Goal: Transaction & Acquisition: Purchase product/service

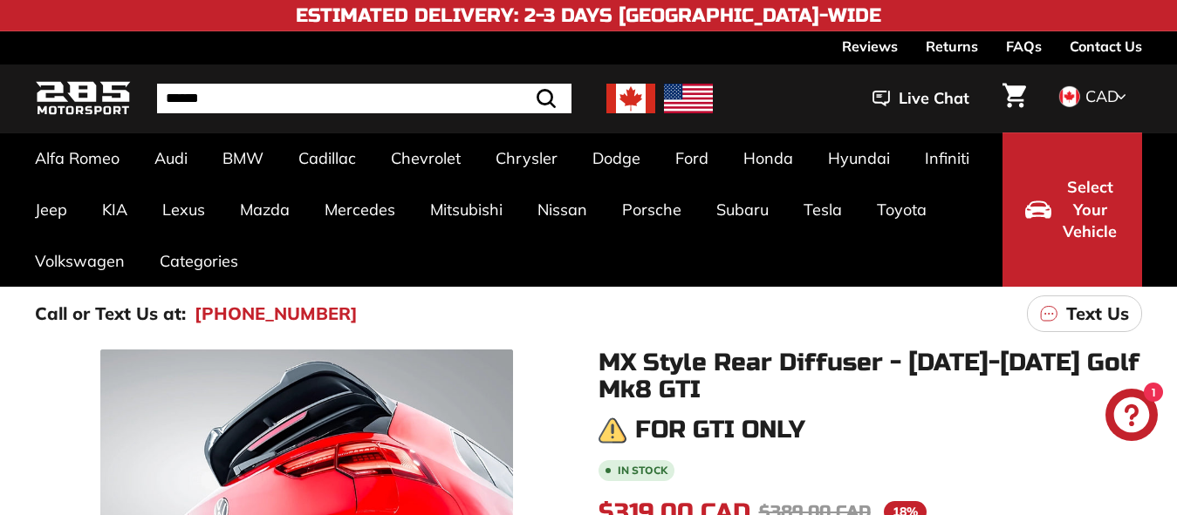
click at [636, 96] on img at bounding box center [630, 99] width 49 height 30
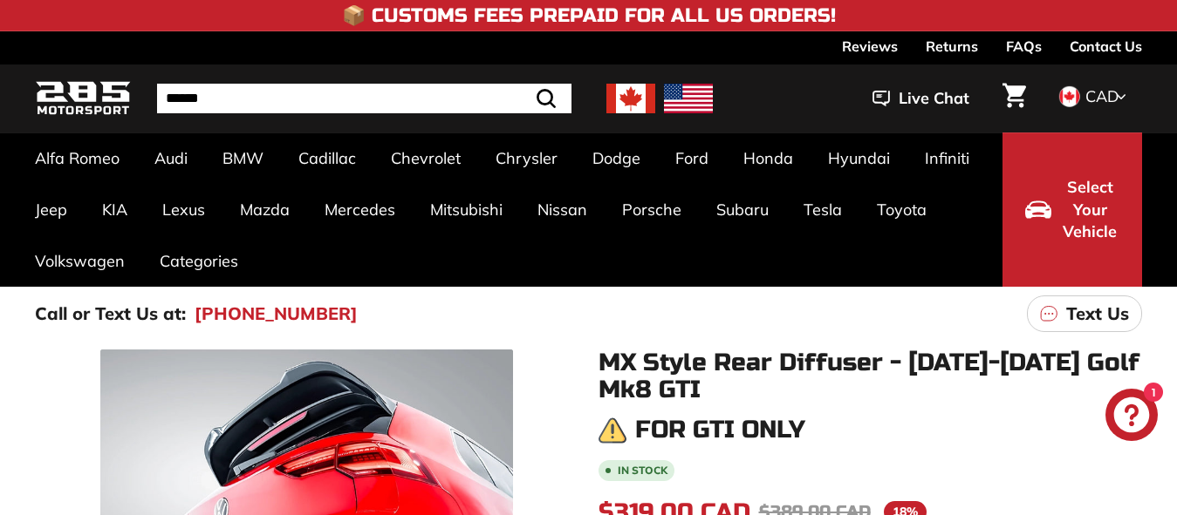
click at [228, 99] on input "Search" at bounding box center [364, 99] width 414 height 30
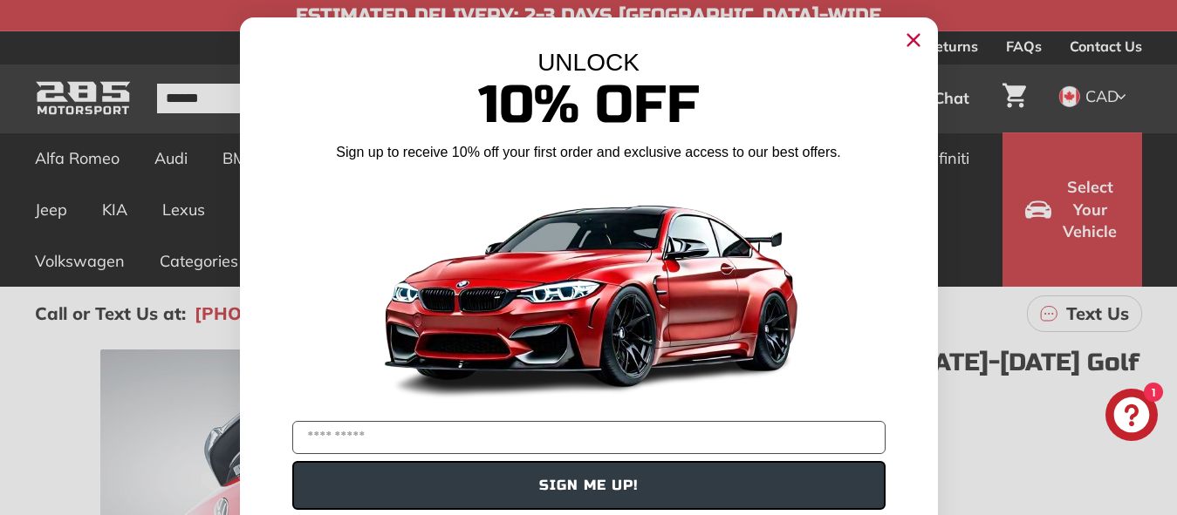
click at [908, 36] on circle "Close dialog" at bounding box center [912, 40] width 26 height 26
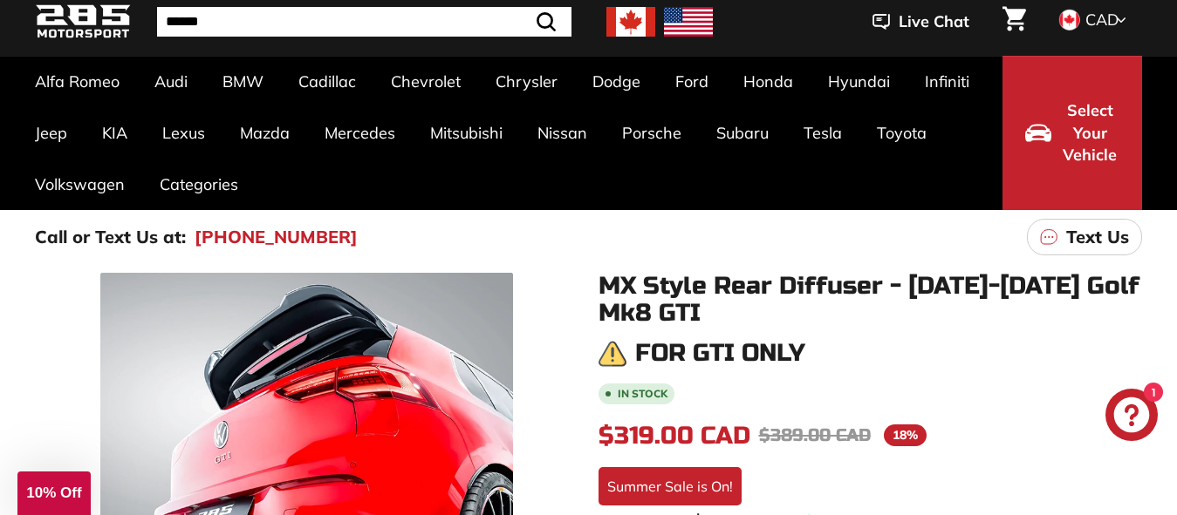
scroll to position [262, 0]
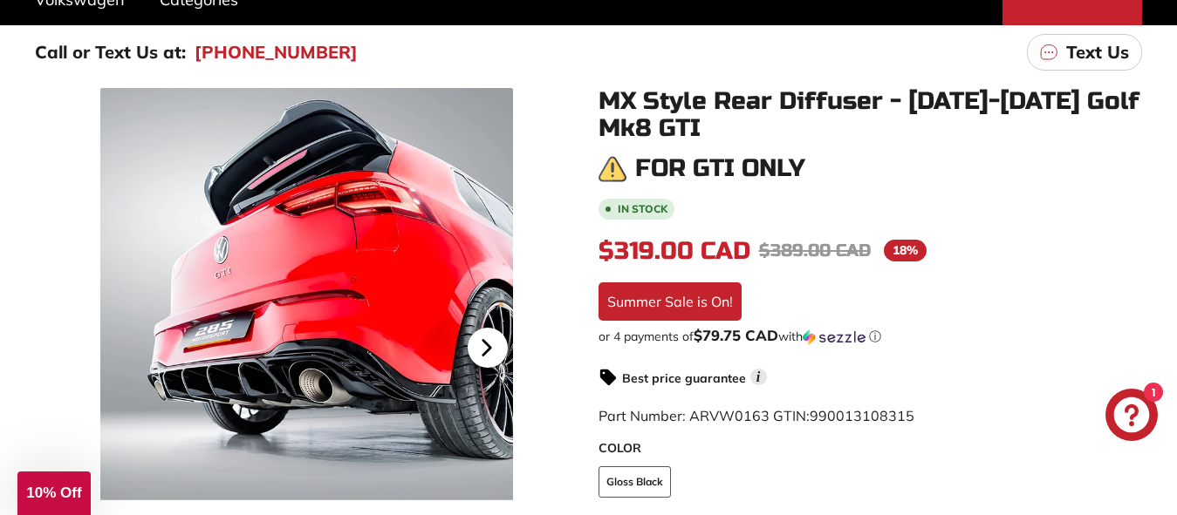
click at [488, 346] on icon at bounding box center [486, 348] width 7 height 15
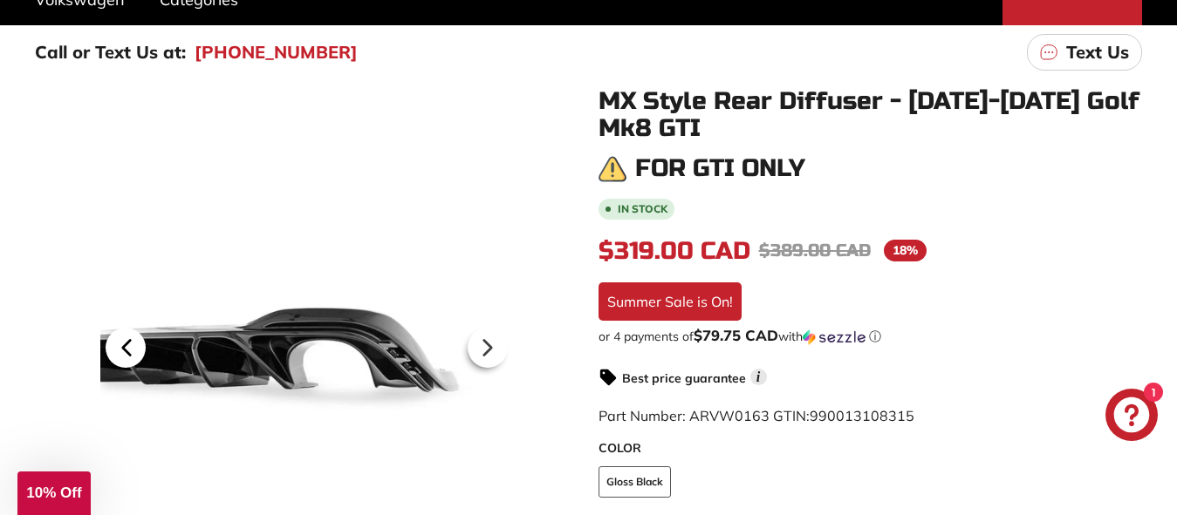
click at [121, 352] on icon at bounding box center [126, 348] width 40 height 40
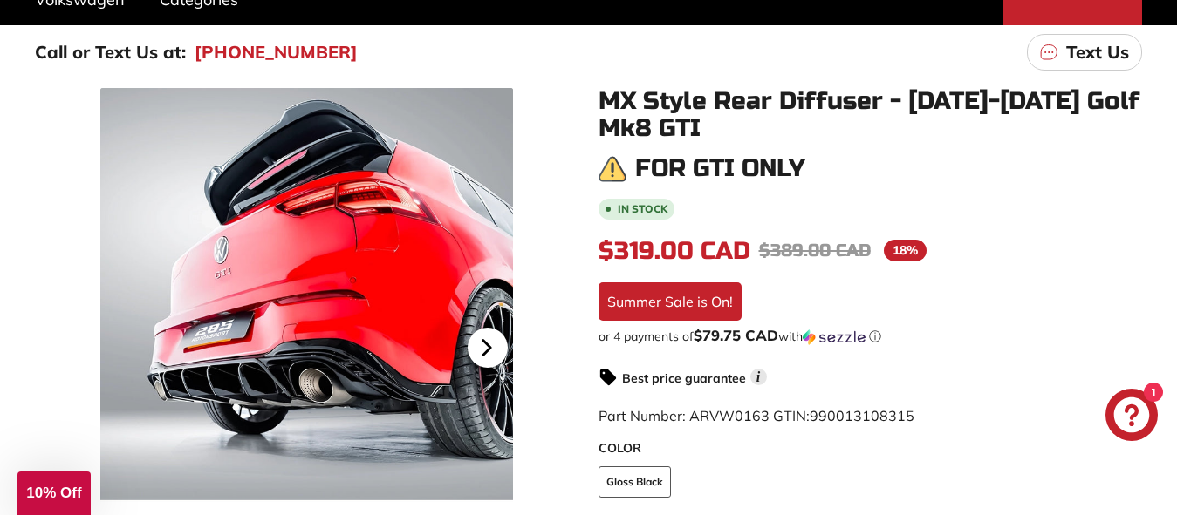
click at [488, 345] on icon at bounding box center [486, 348] width 7 height 15
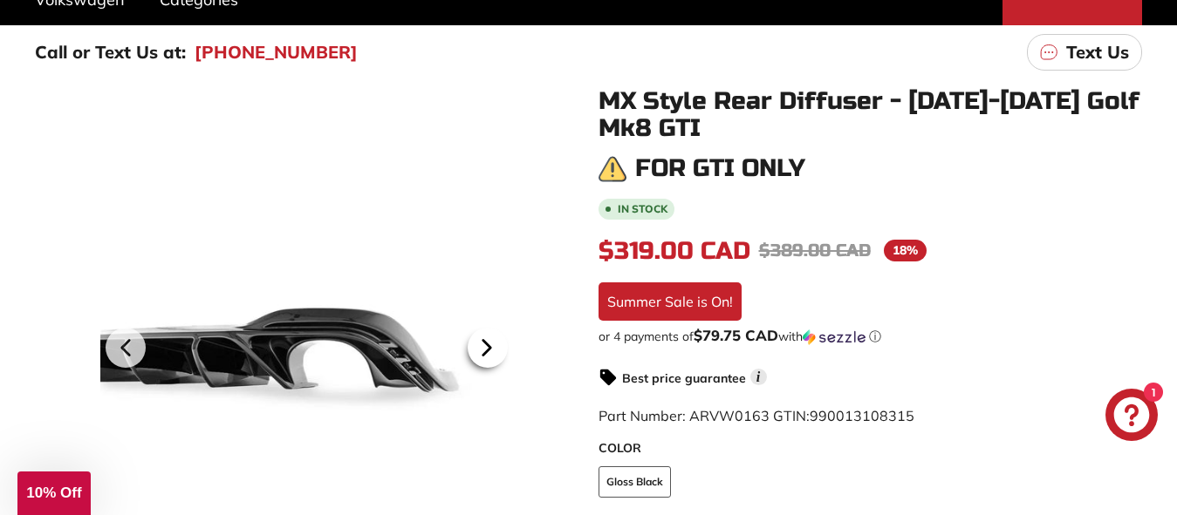
click at [488, 345] on icon at bounding box center [486, 348] width 7 height 15
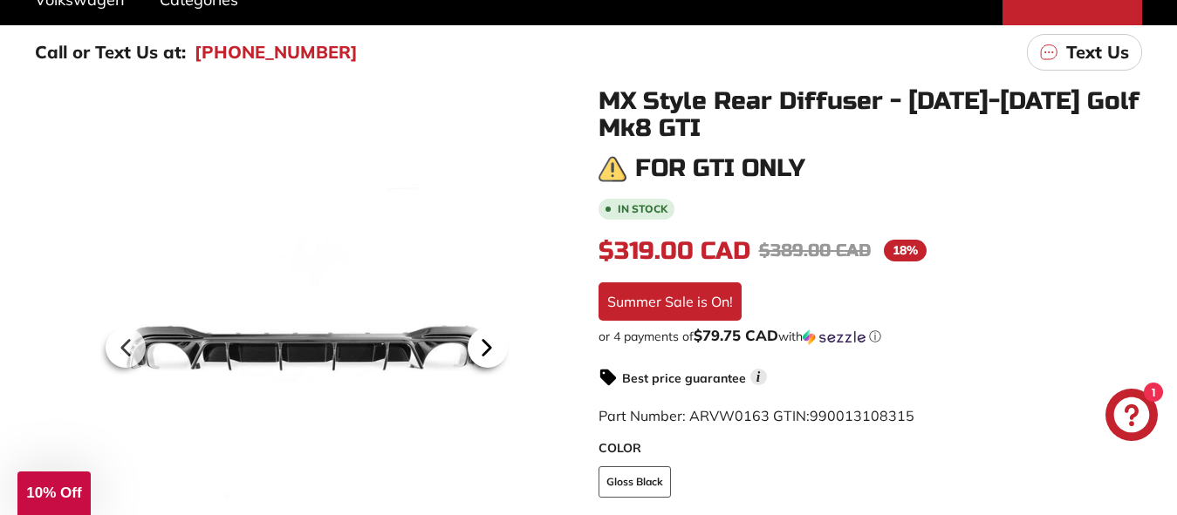
click at [488, 345] on icon at bounding box center [486, 348] width 7 height 15
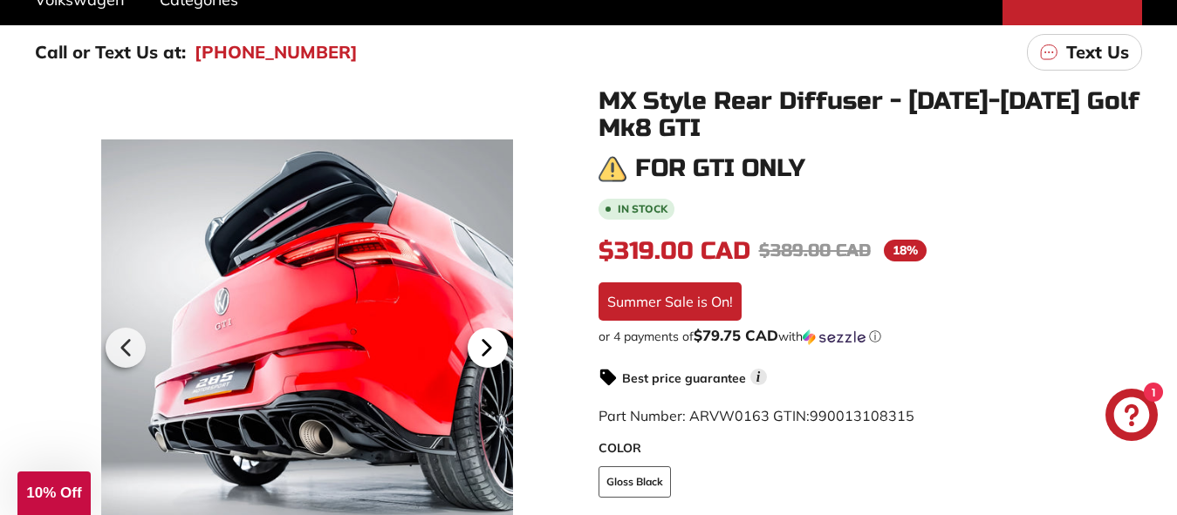
click at [488, 345] on icon at bounding box center [486, 348] width 7 height 15
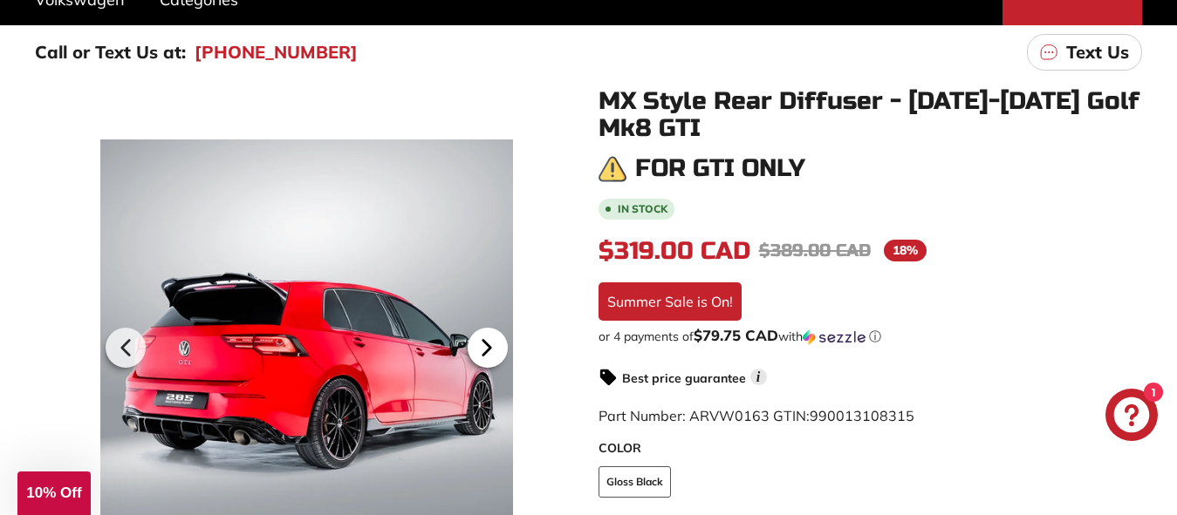
scroll to position [0, 133]
click at [488, 345] on icon at bounding box center [486, 348] width 7 height 15
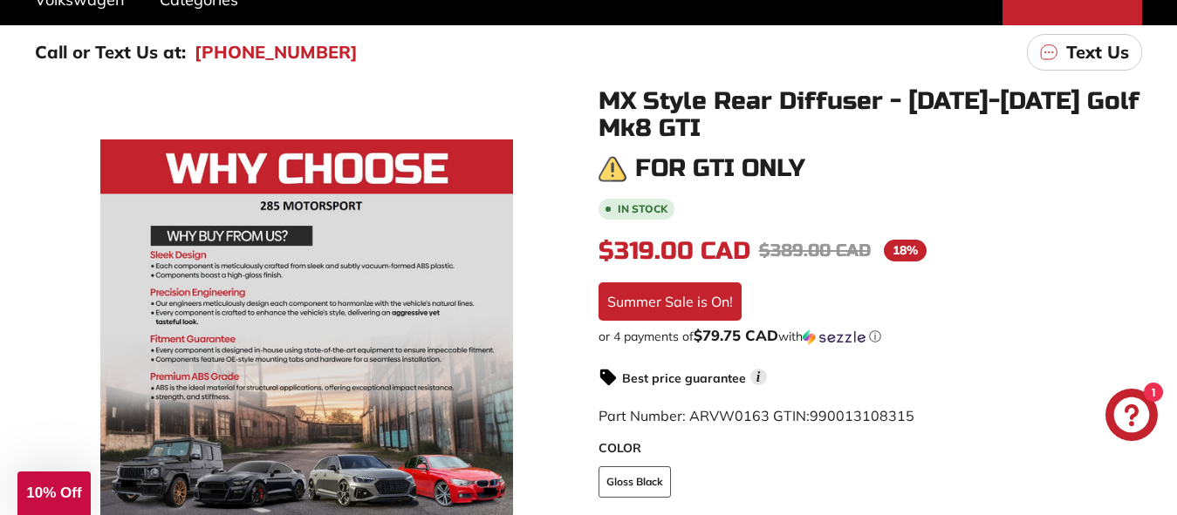
scroll to position [0, 0]
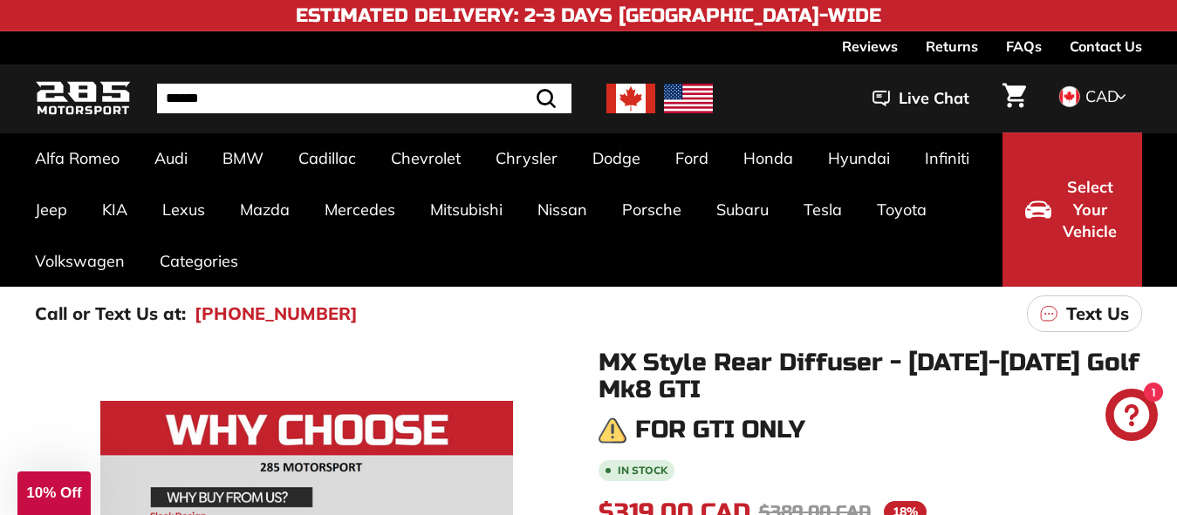
click at [194, 96] on input "Search" at bounding box center [364, 99] width 414 height 30
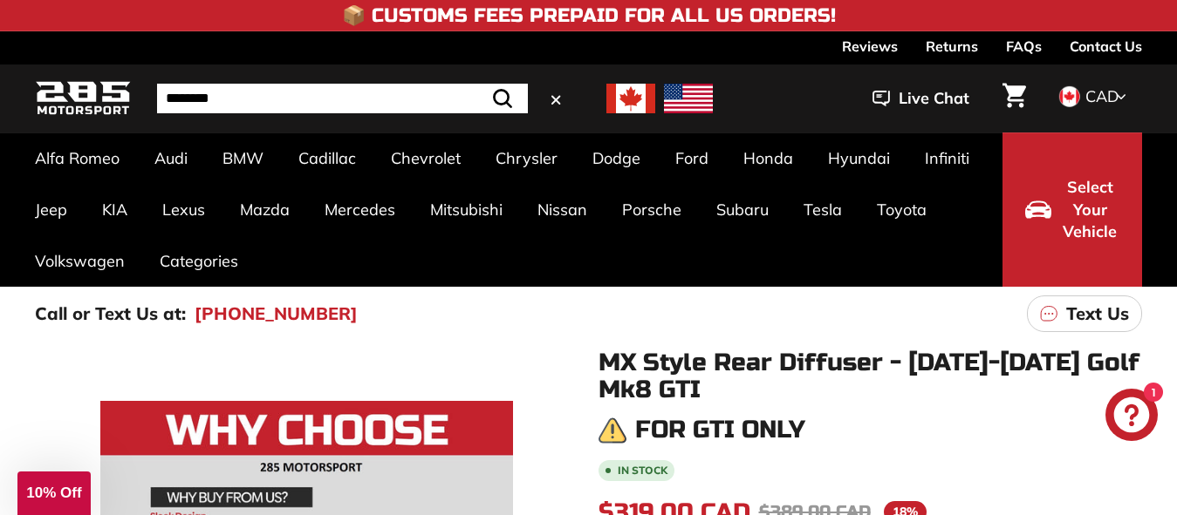
type input "********"
click at [477, 84] on button ".cls-1{fill:none;stroke:#000;stroke-miterlimit:10;stroke-width:2px} Search" at bounding box center [502, 99] width 51 height 30
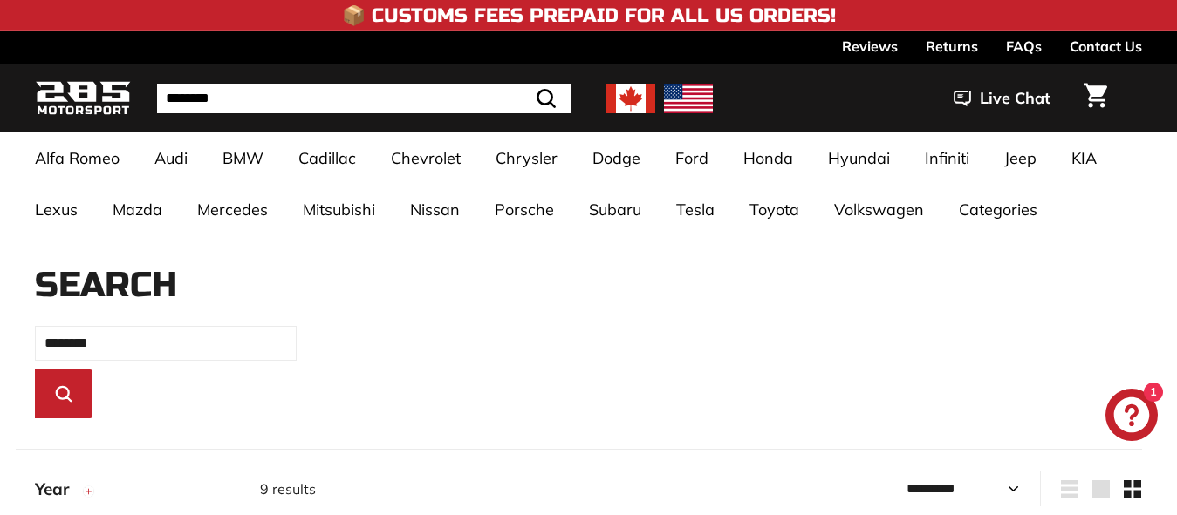
select select "*********"
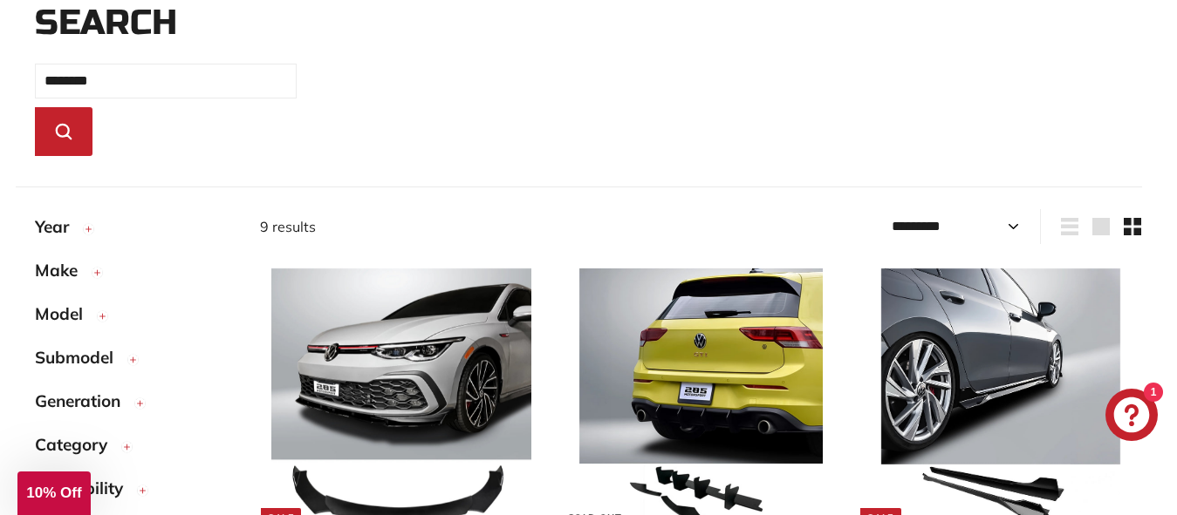
scroll to position [385, 0]
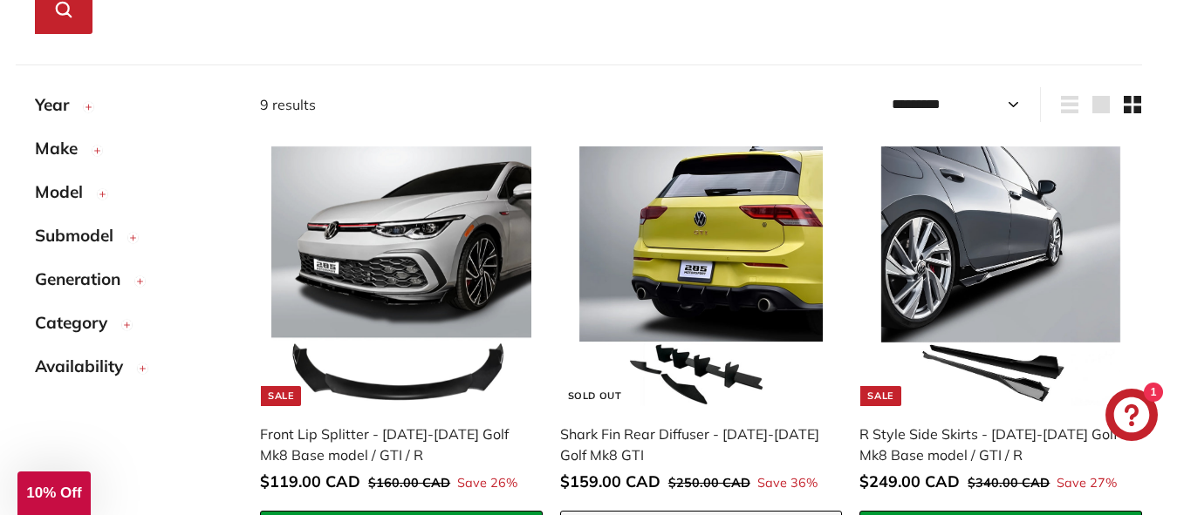
click at [71, 105] on span "Year" at bounding box center [58, 104] width 47 height 25
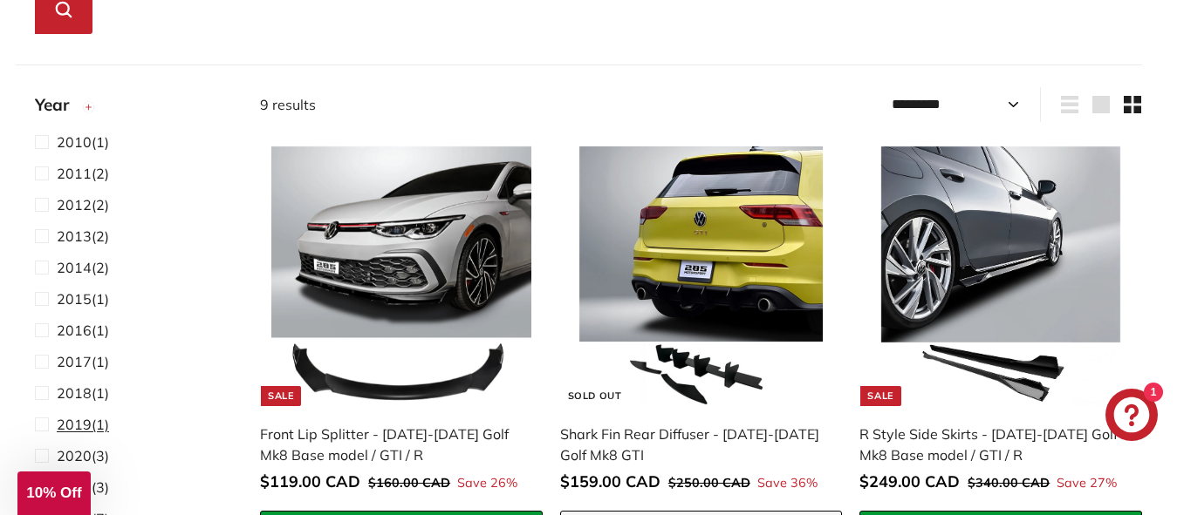
click at [94, 421] on span "2019 (1)" at bounding box center [83, 424] width 52 height 21
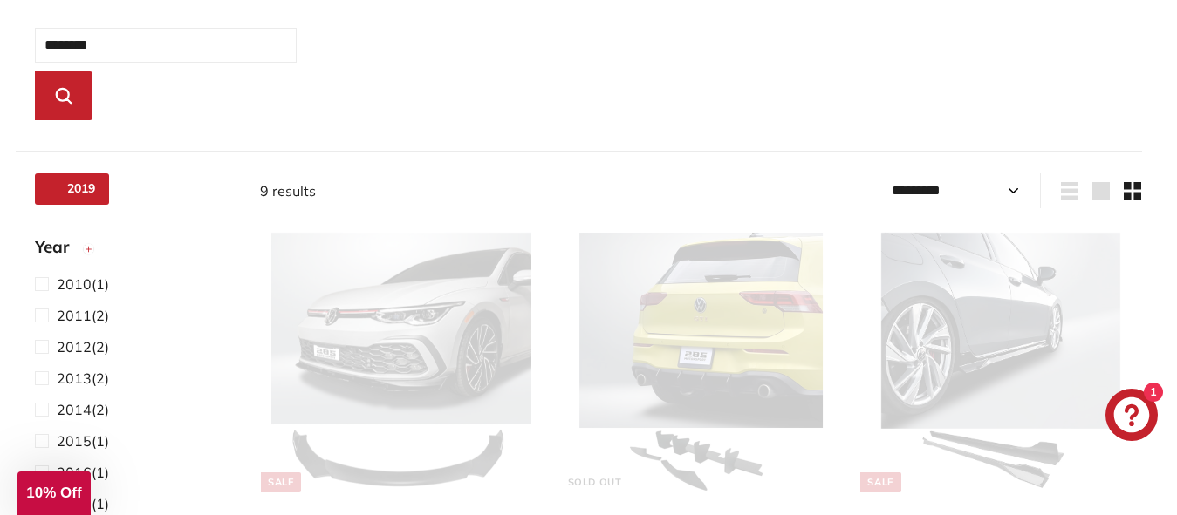
scroll to position [205, 0]
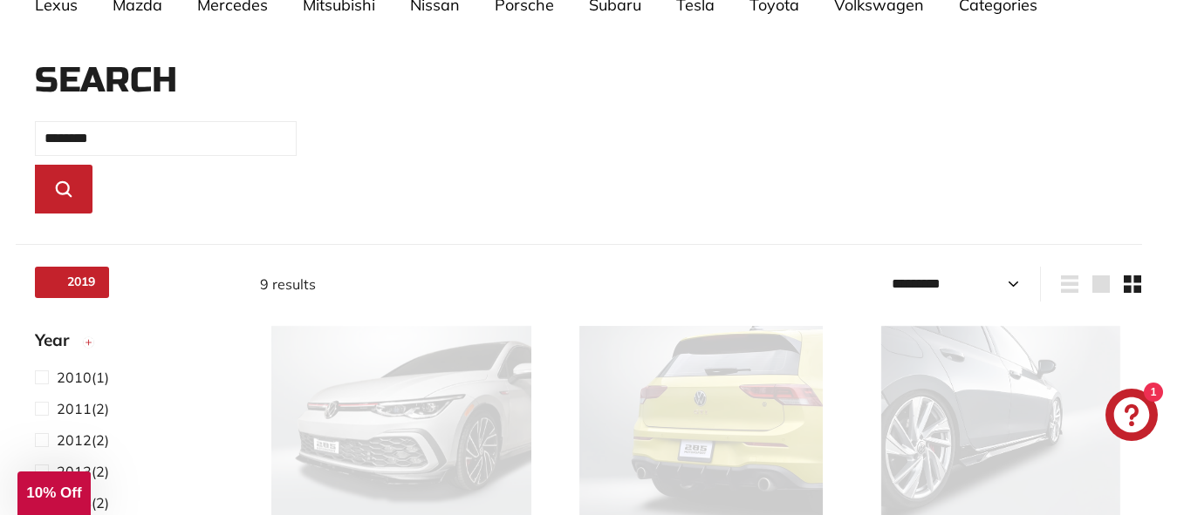
select select "*********"
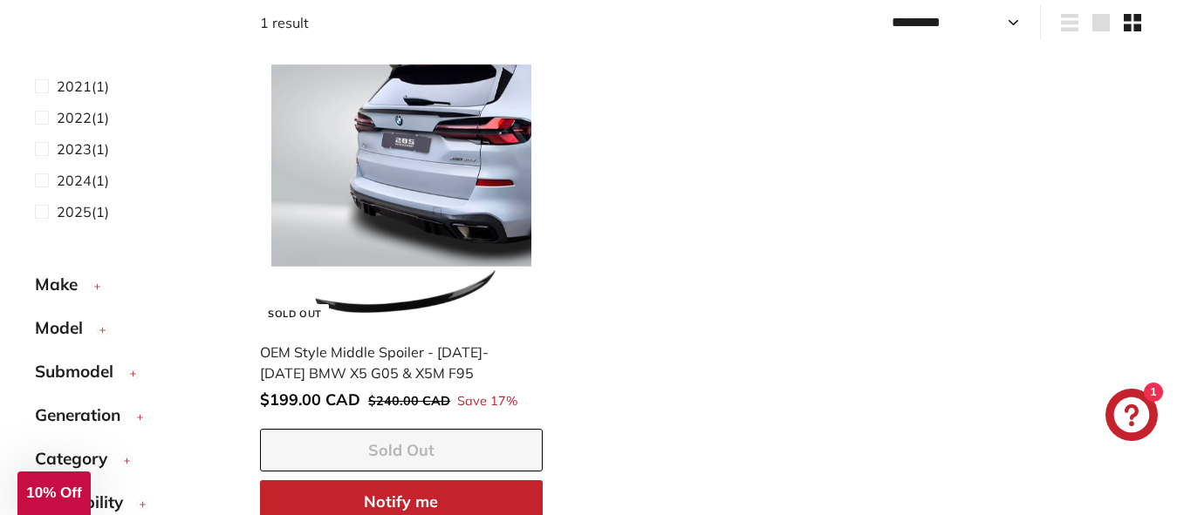
scroll to position [169, 0]
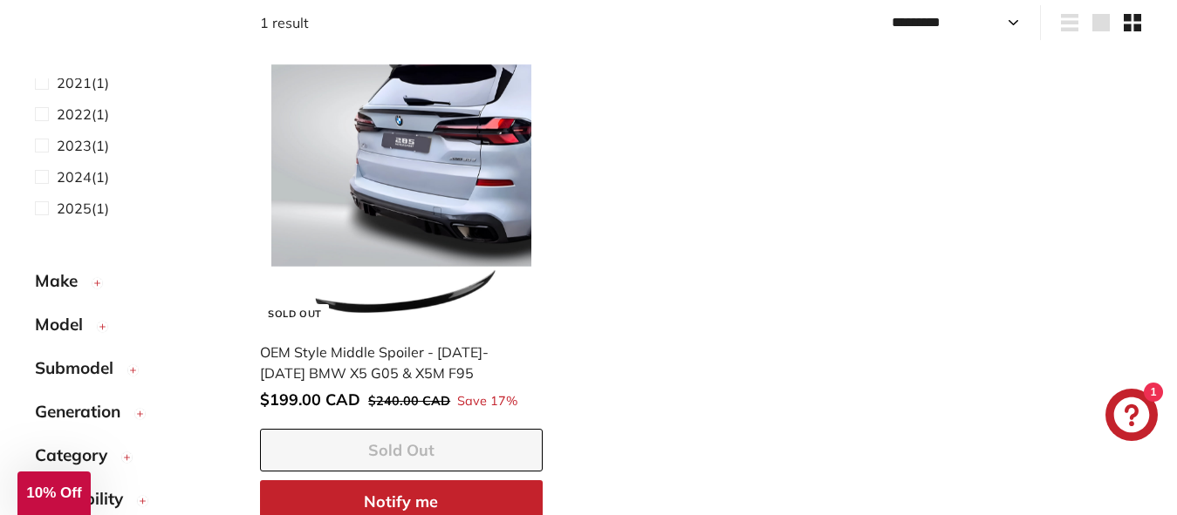
click at [71, 276] on span "Make" at bounding box center [63, 281] width 56 height 25
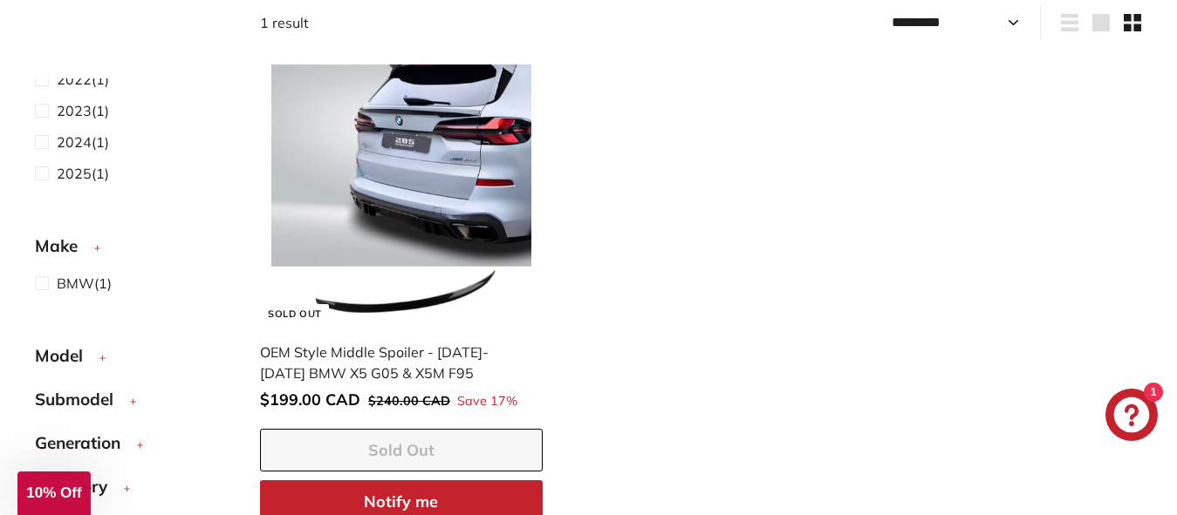
scroll to position [235, 0]
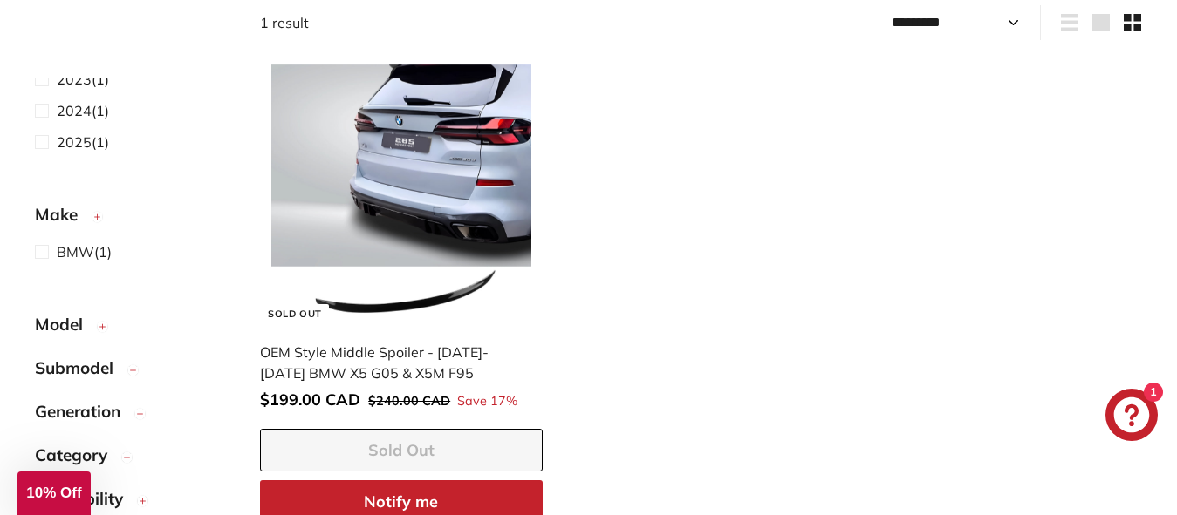
click at [95, 215] on circle "button" at bounding box center [97, 217] width 10 height 10
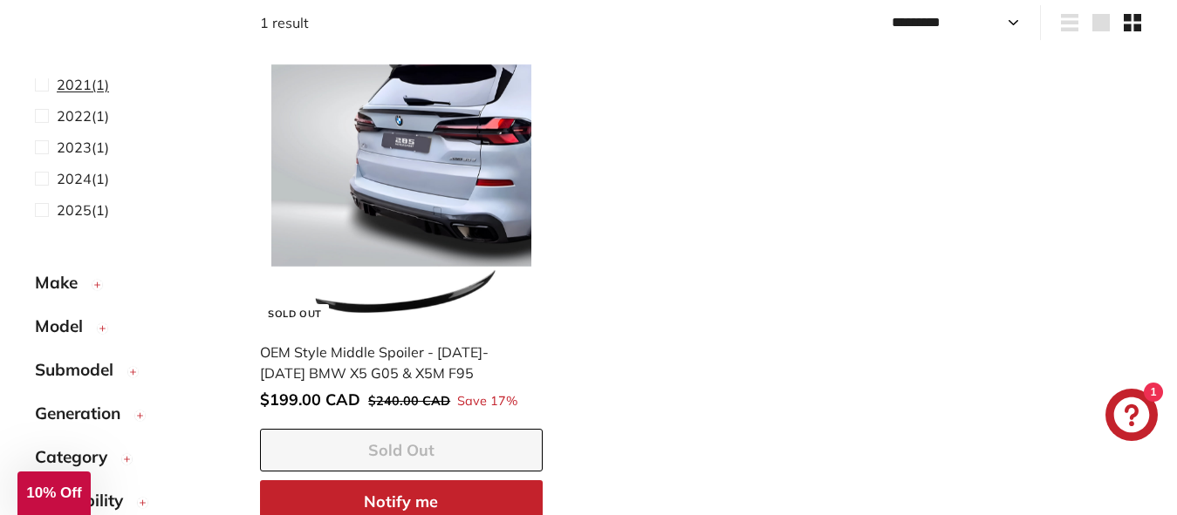
scroll to position [169, 0]
click at [74, 279] on span "Make" at bounding box center [63, 281] width 56 height 25
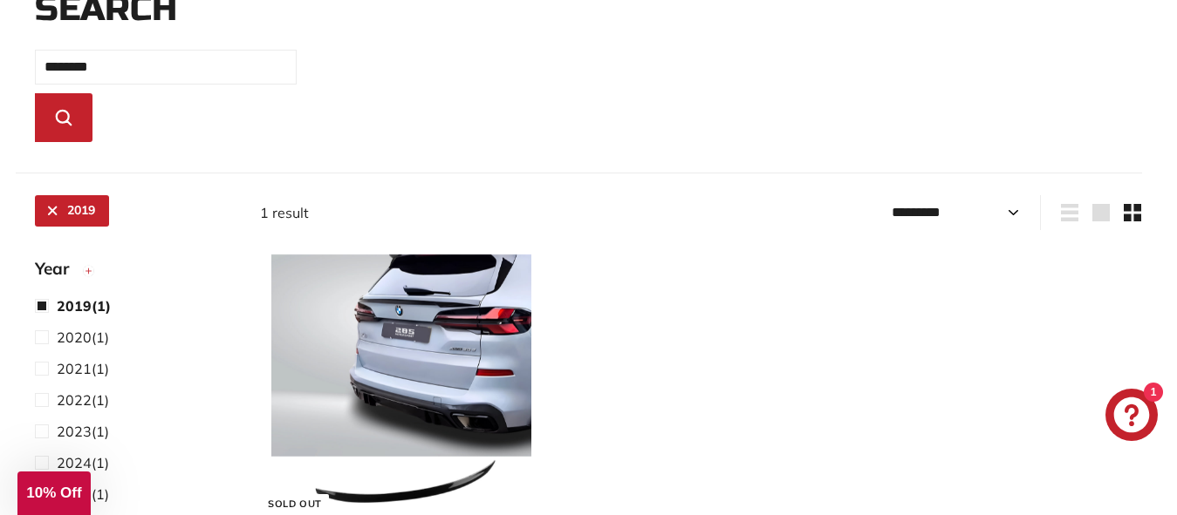
scroll to position [0, 0]
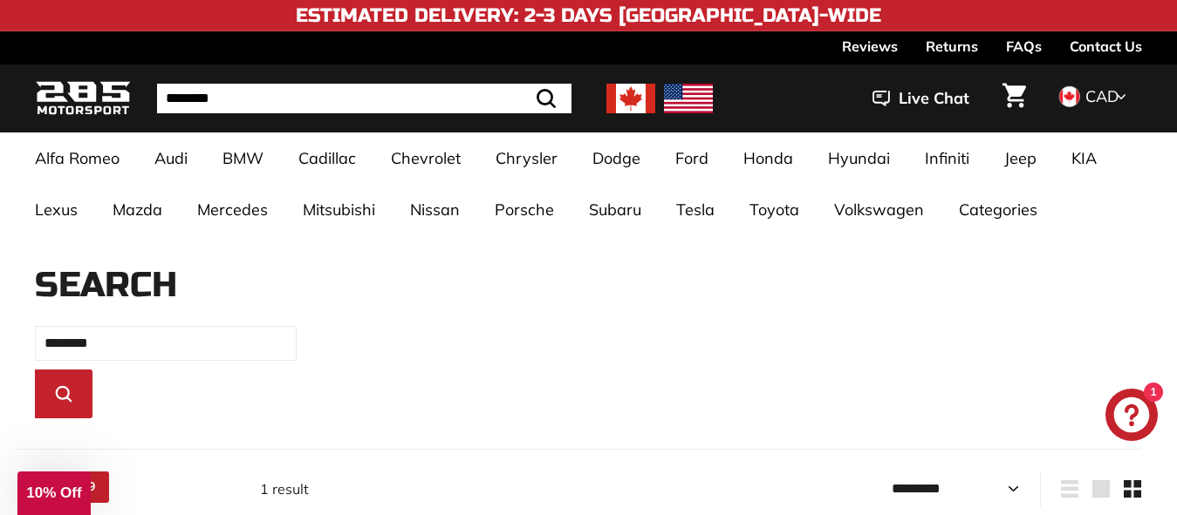
click at [231, 99] on input "********" at bounding box center [364, 99] width 414 height 30
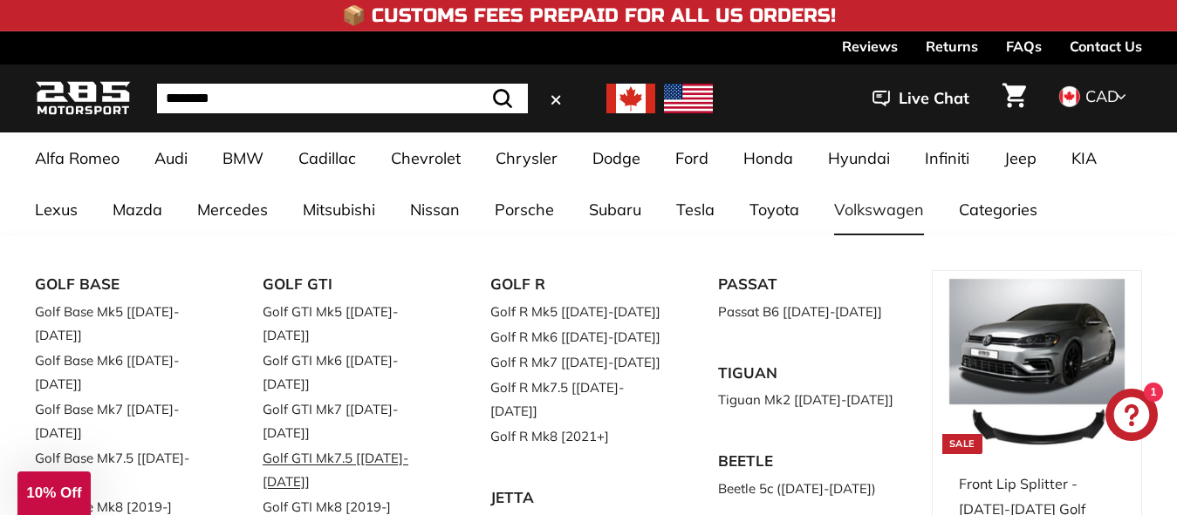
click at [381, 446] on link "Golf GTI Mk7.5 [[DATE]-[DATE]]" at bounding box center [352, 470] width 179 height 49
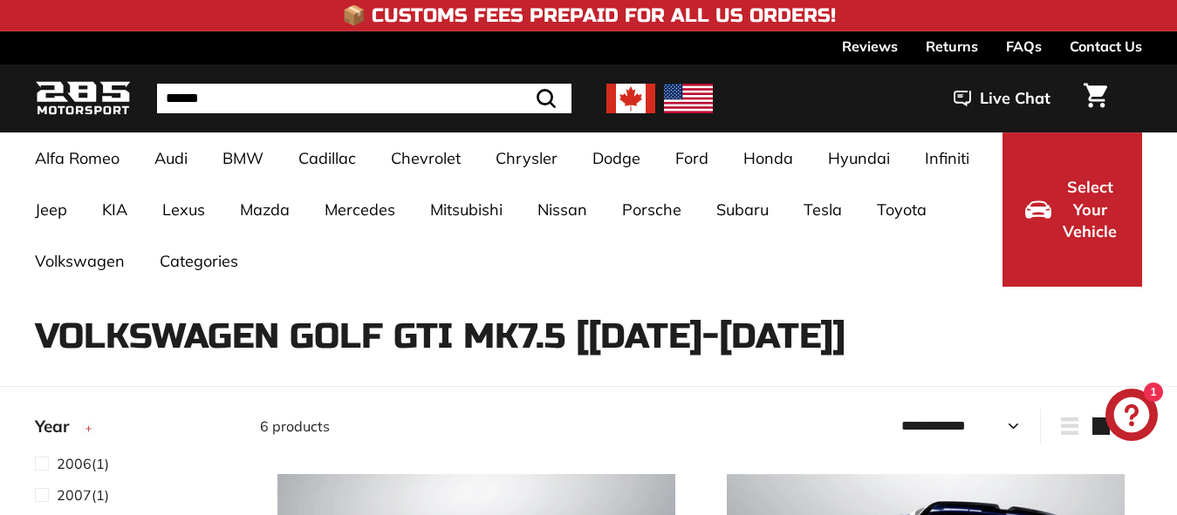
select select "**********"
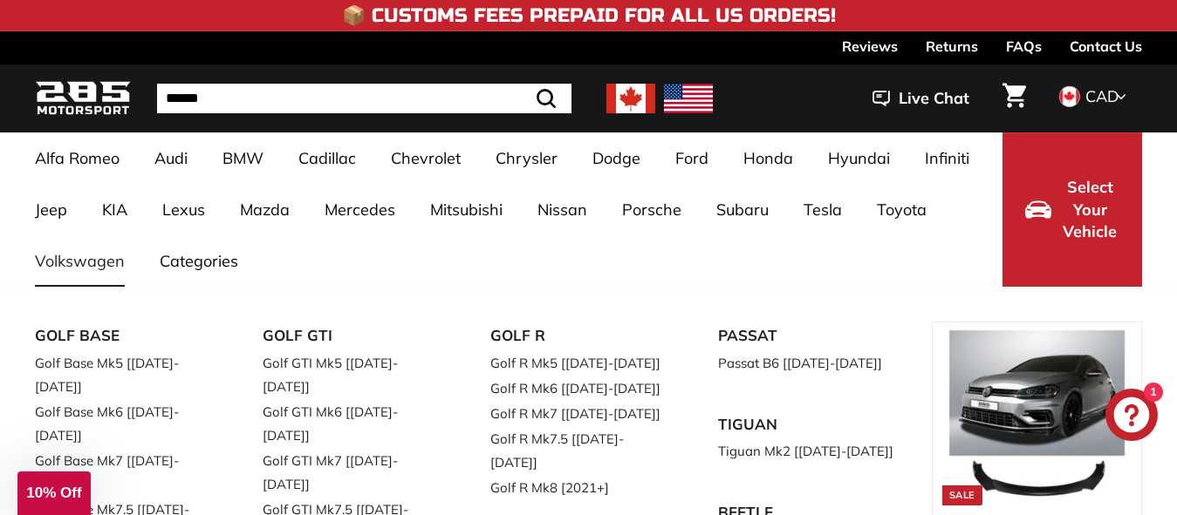
click at [334, 497] on link "Golf GTI Mk7.5 [[DATE]-[DATE]]" at bounding box center [352, 521] width 179 height 49
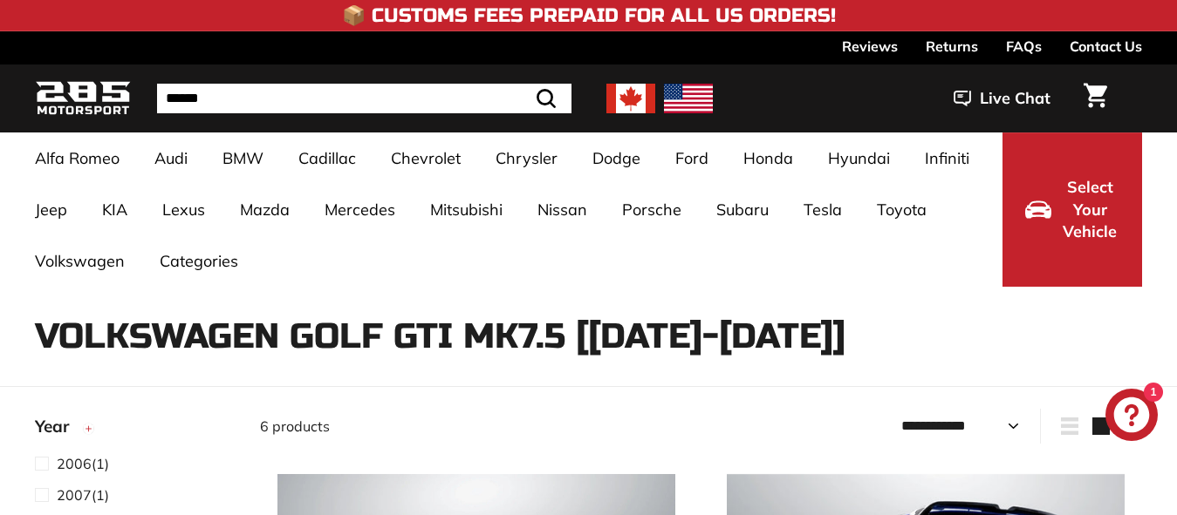
select select "**********"
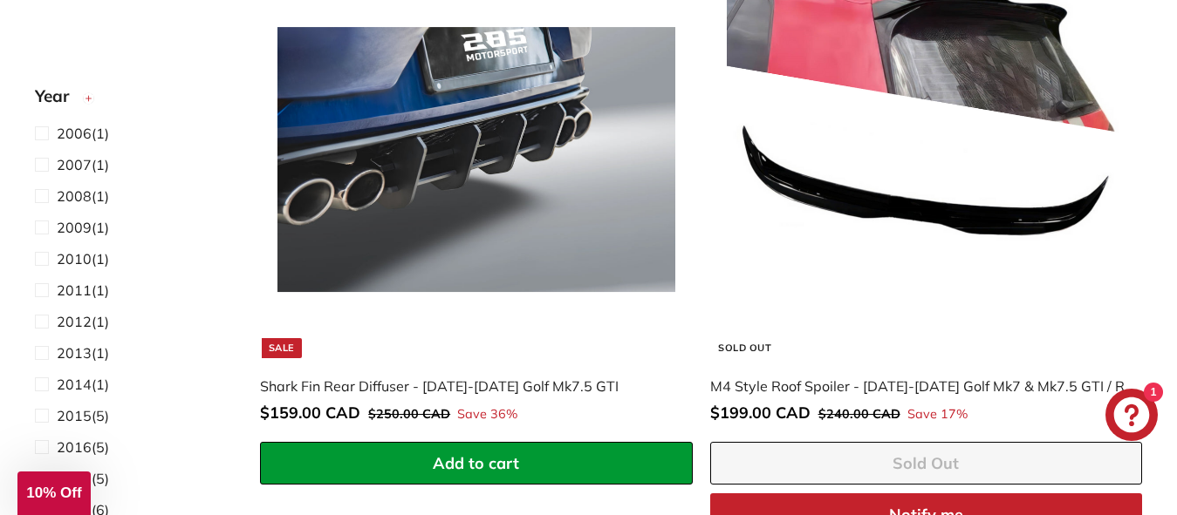
scroll to position [1047, 0]
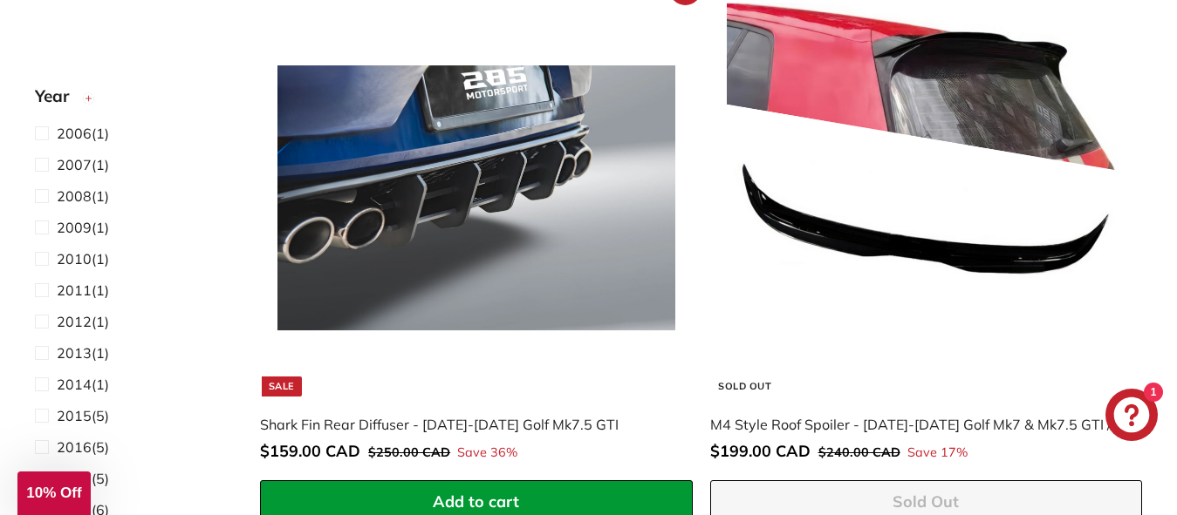
click at [422, 200] on img at bounding box center [476, 198] width 398 height 398
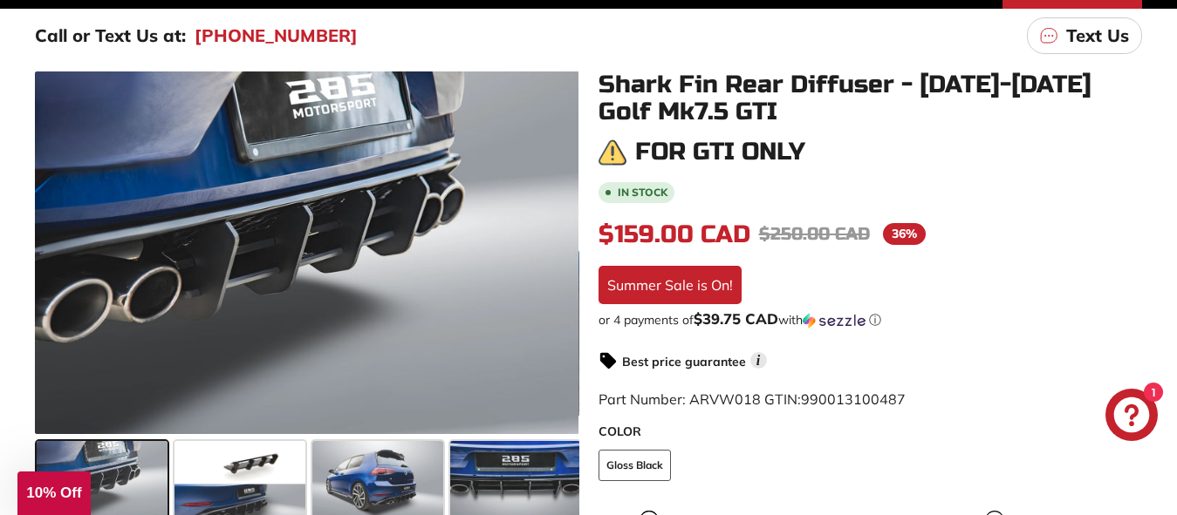
scroll to position [262, 0]
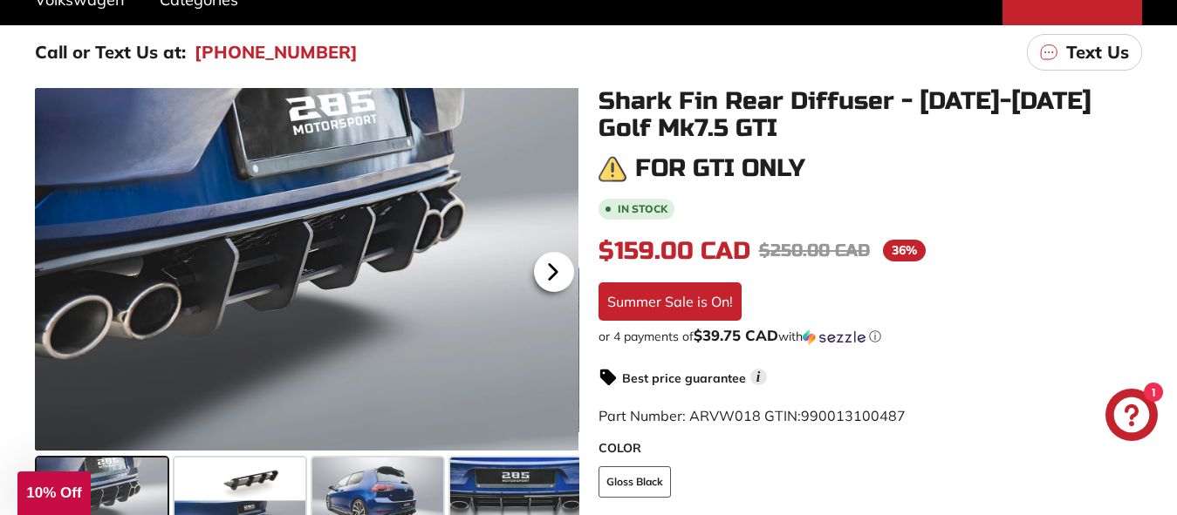
click at [551, 276] on icon at bounding box center [552, 272] width 7 height 15
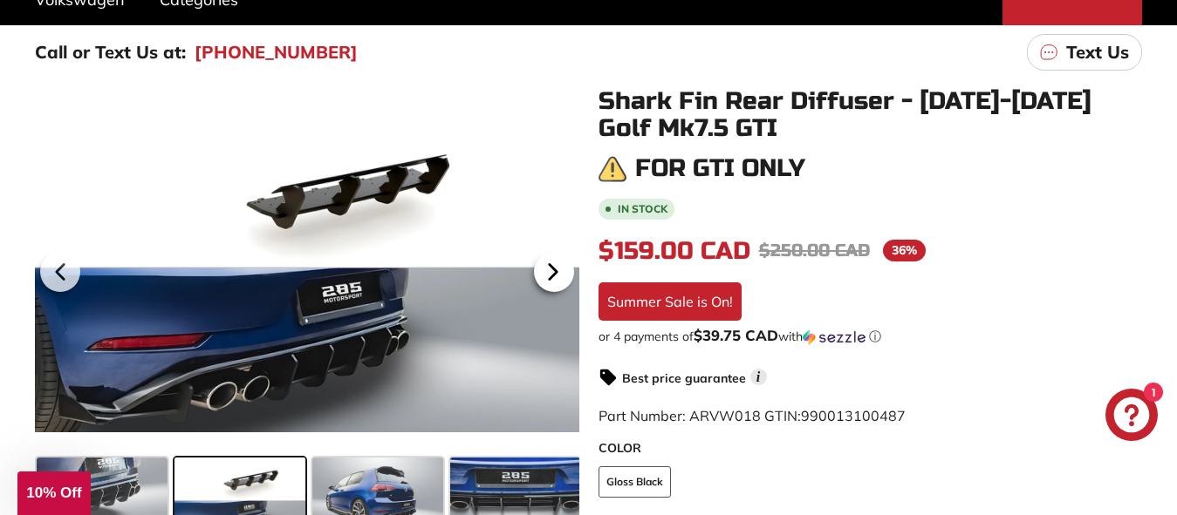
click at [551, 276] on icon at bounding box center [552, 272] width 7 height 15
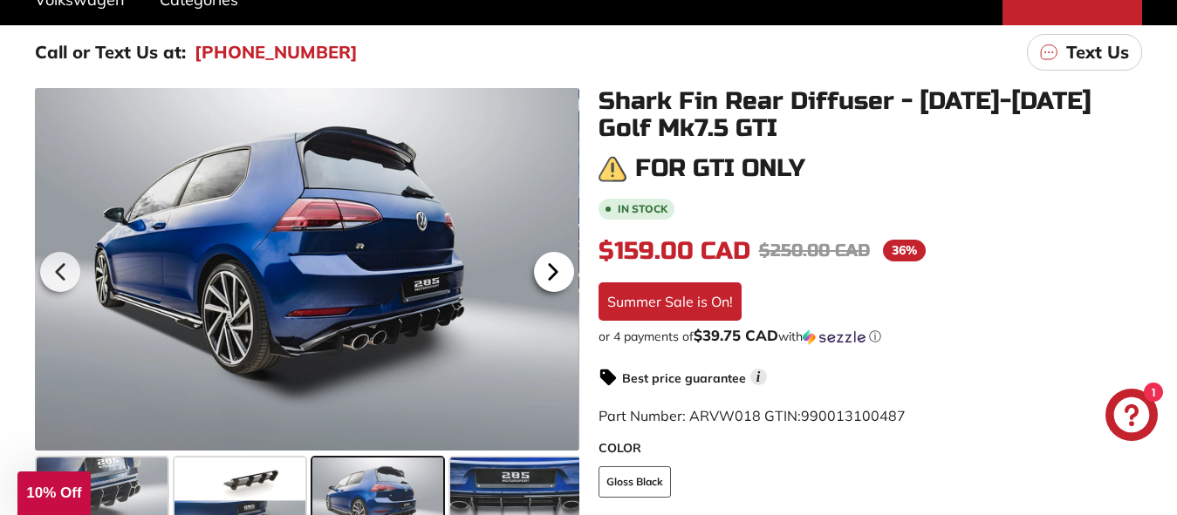
click at [551, 276] on icon at bounding box center [552, 272] width 7 height 15
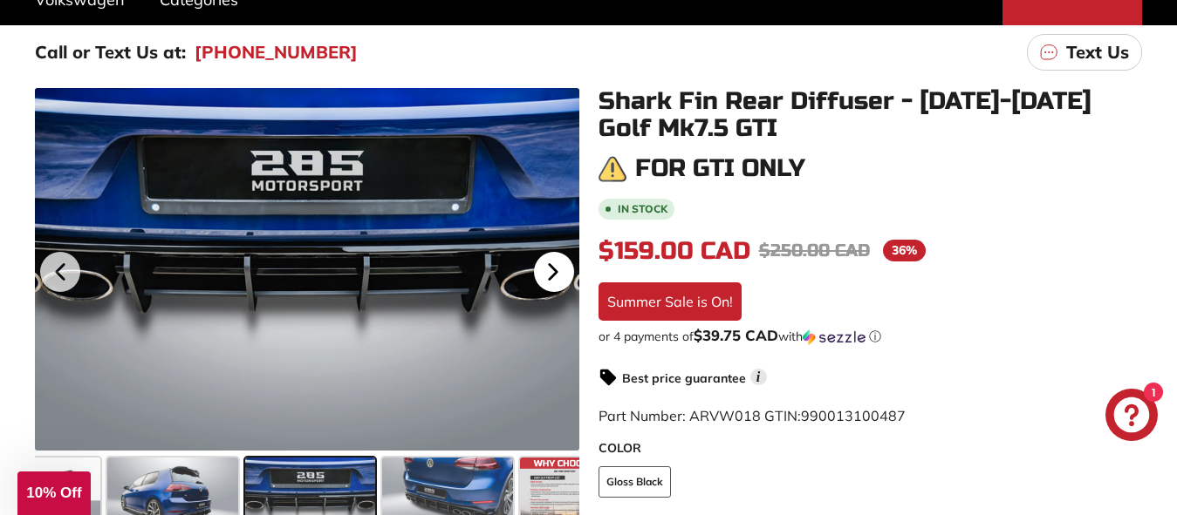
scroll to position [0, 208]
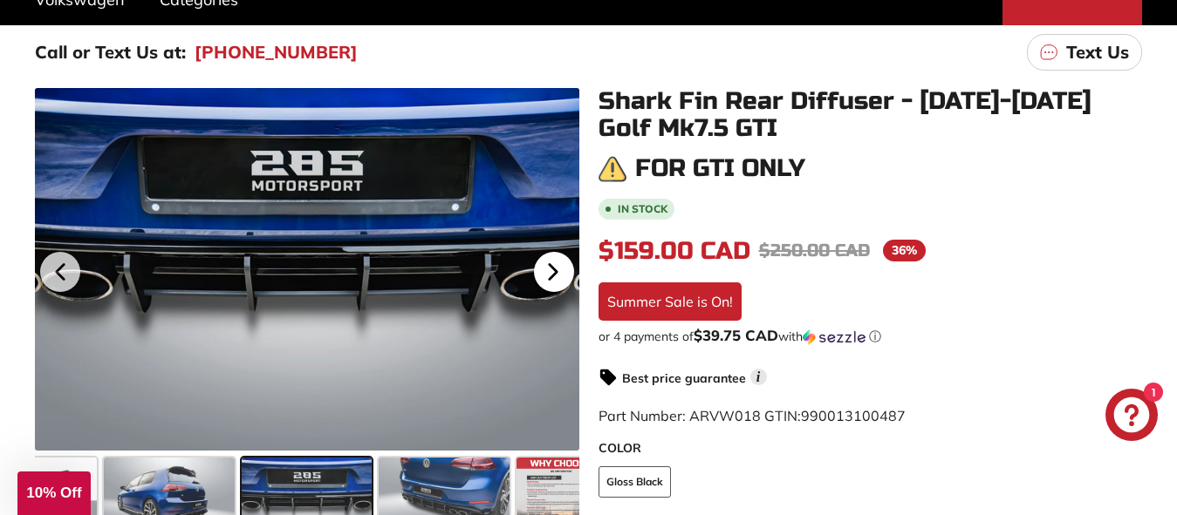
click at [551, 276] on icon at bounding box center [552, 272] width 7 height 15
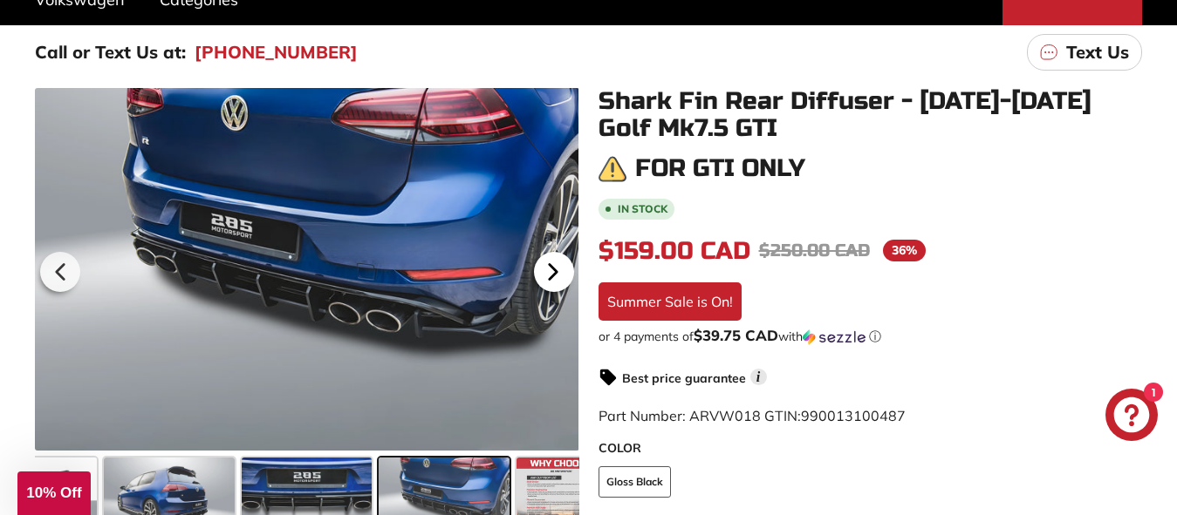
click at [551, 276] on icon at bounding box center [552, 272] width 7 height 15
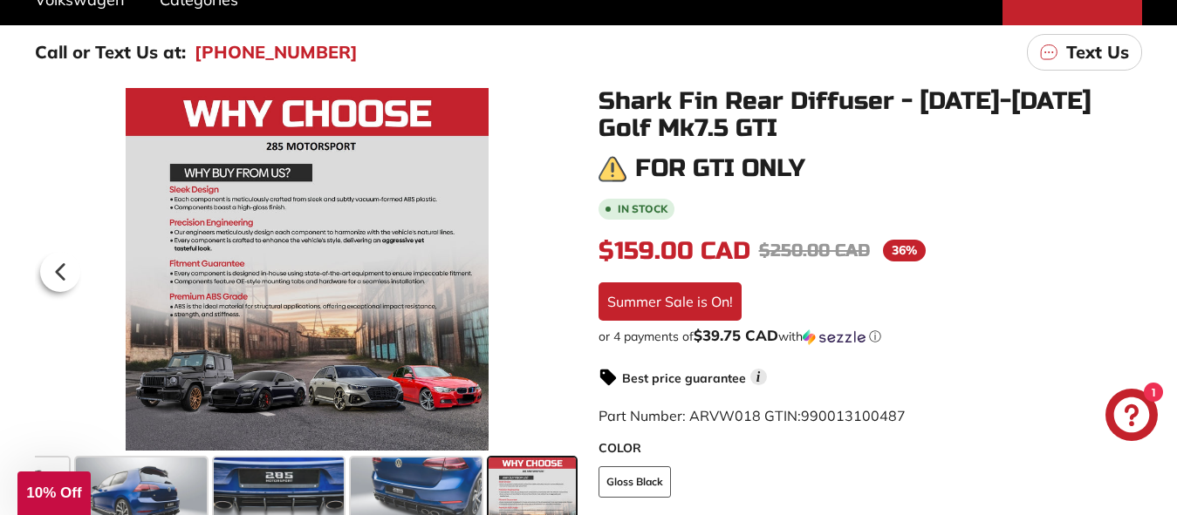
click at [551, 276] on div at bounding box center [306, 269] width 543 height 363
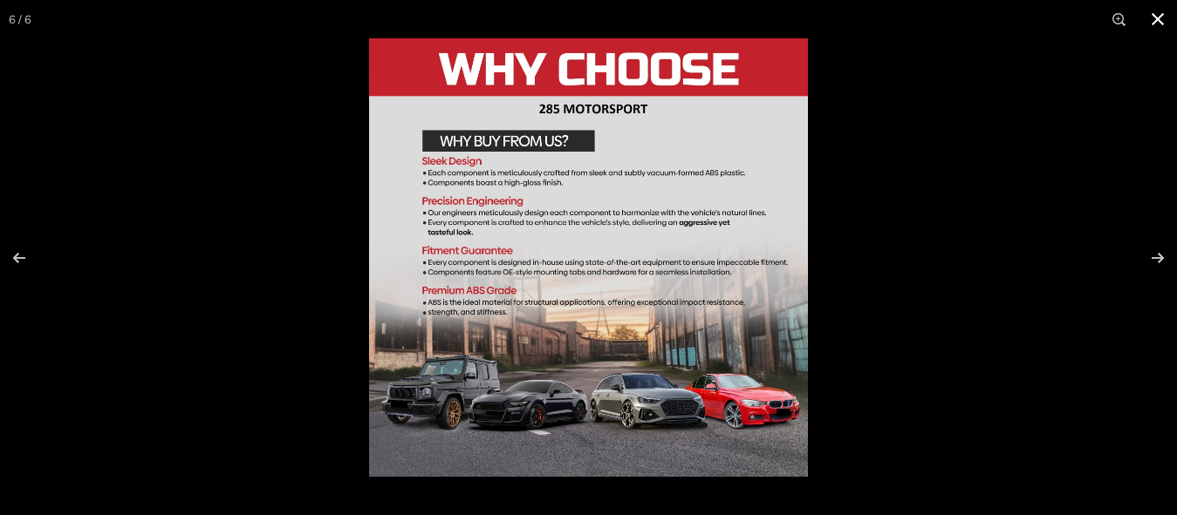
click at [1156, 22] on button at bounding box center [1157, 19] width 38 height 38
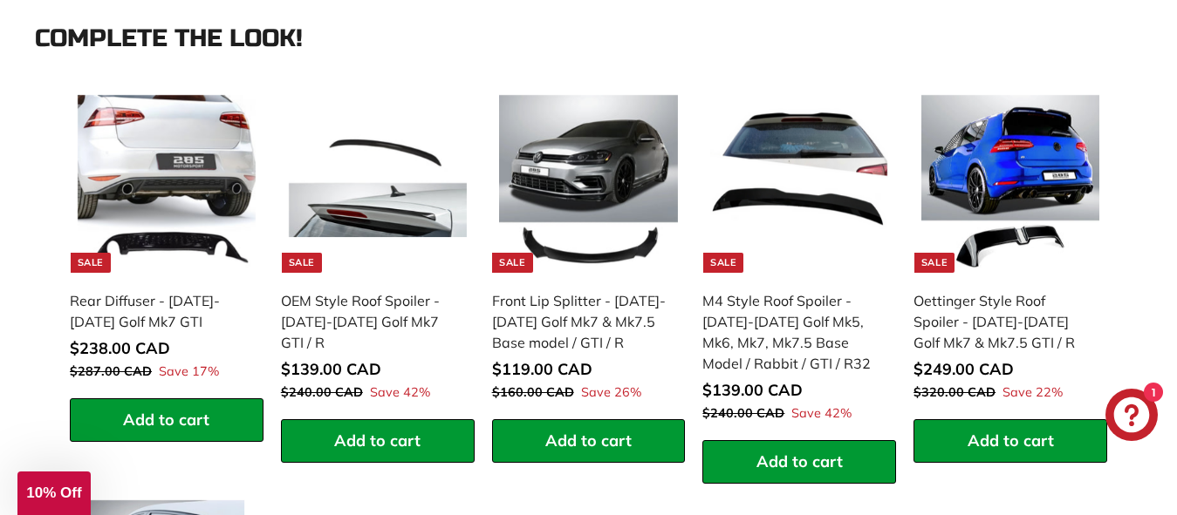
scroll to position [1744, 0]
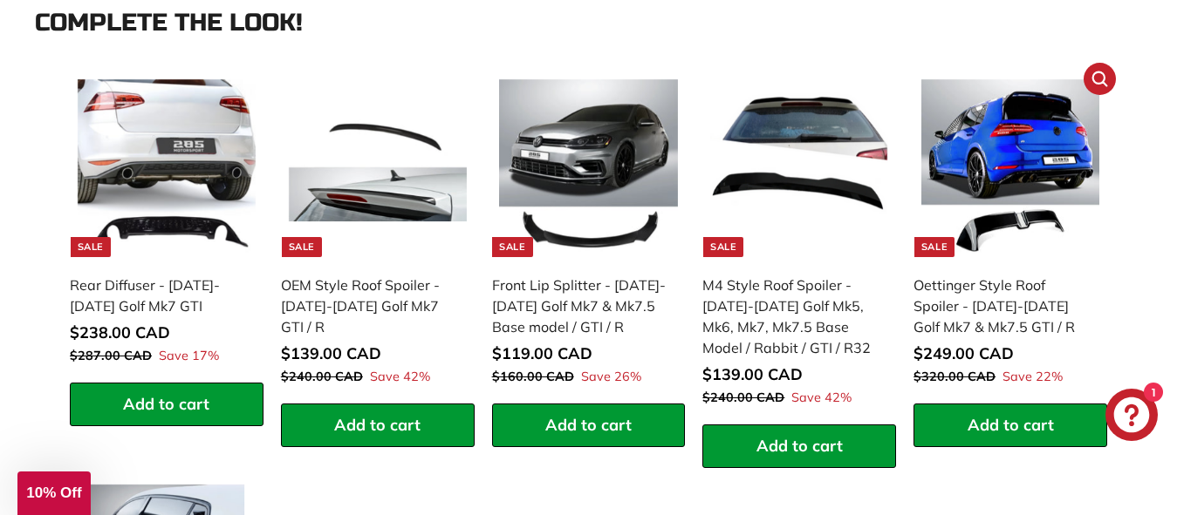
click at [1040, 133] on img at bounding box center [1010, 168] width 178 height 178
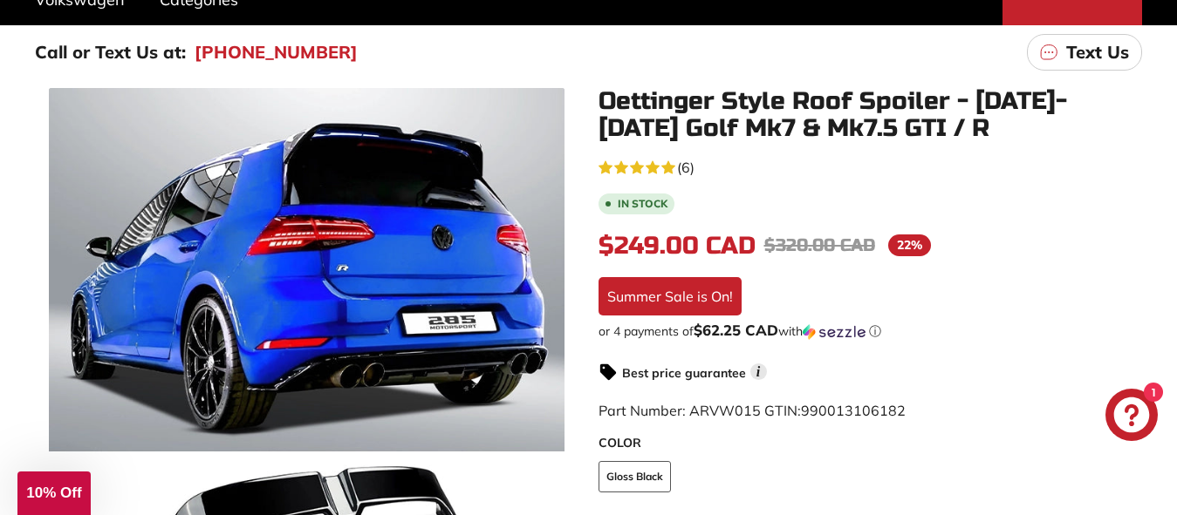
scroll to position [349, 0]
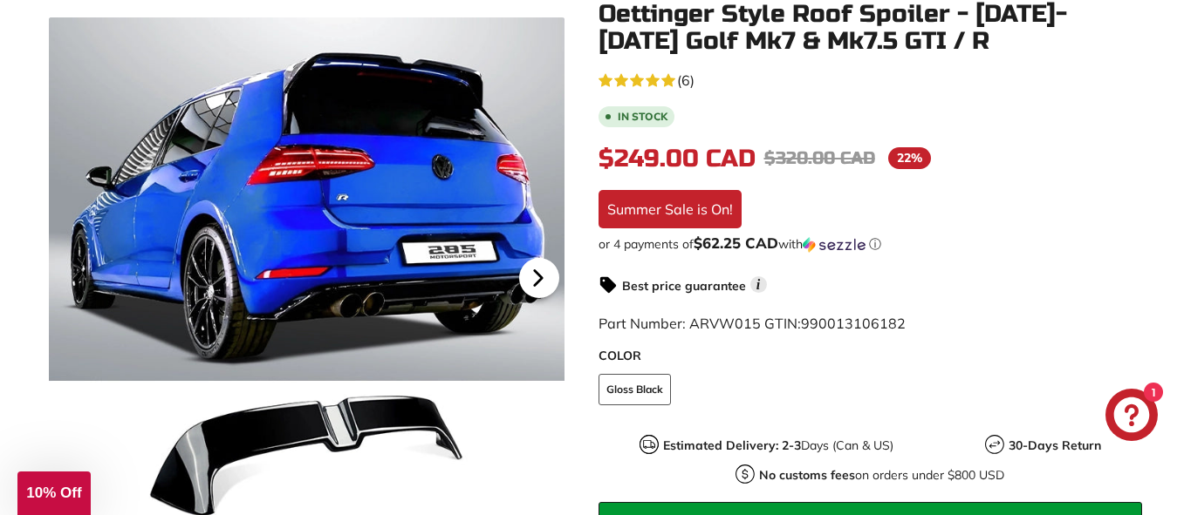
click at [525, 278] on icon at bounding box center [538, 278] width 40 height 40
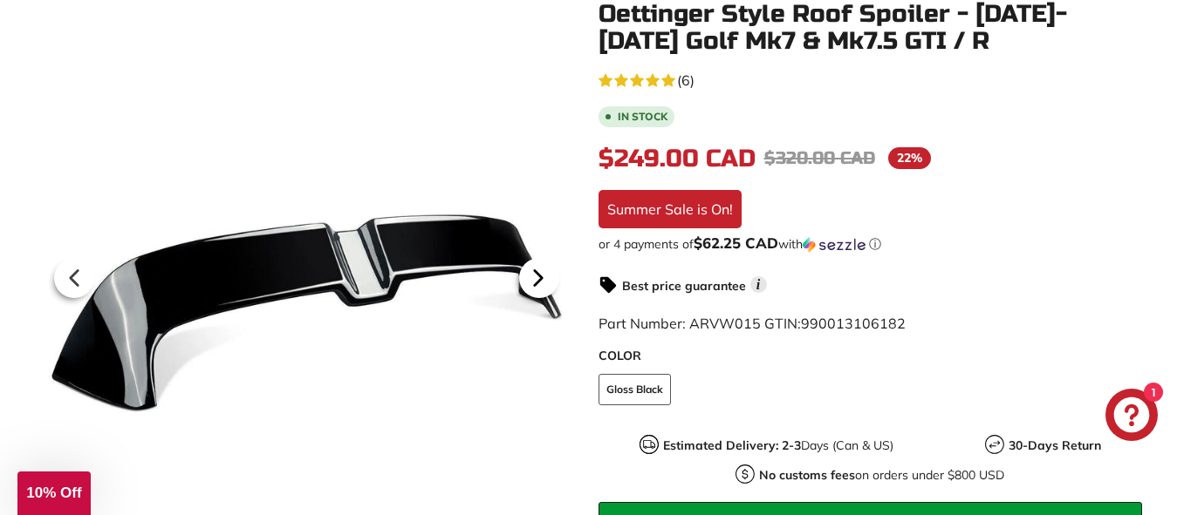
click at [525, 278] on icon at bounding box center [538, 278] width 40 height 40
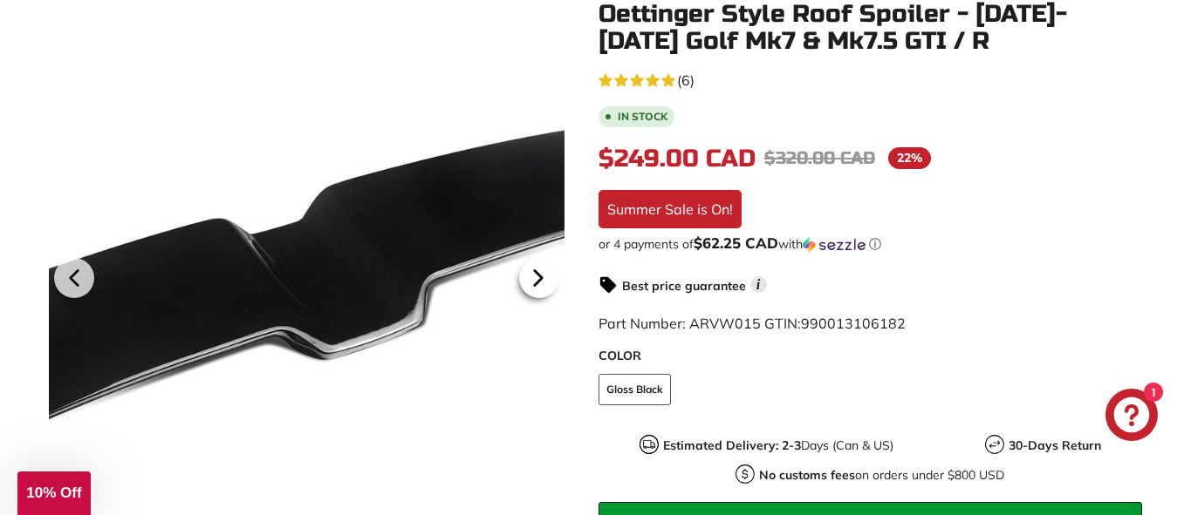
click at [525, 278] on icon at bounding box center [538, 278] width 40 height 40
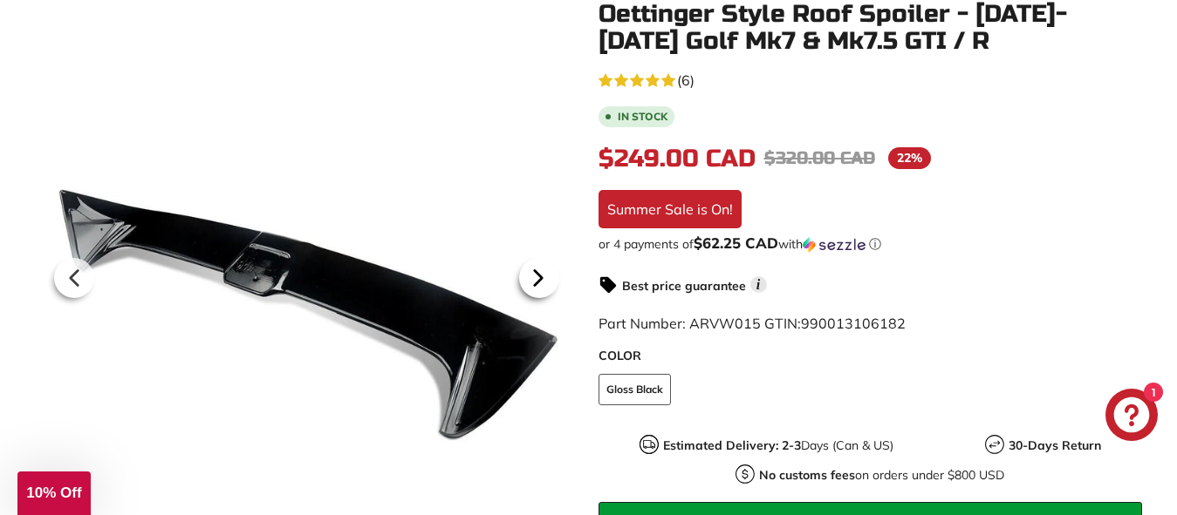
click at [525, 278] on icon at bounding box center [538, 278] width 40 height 40
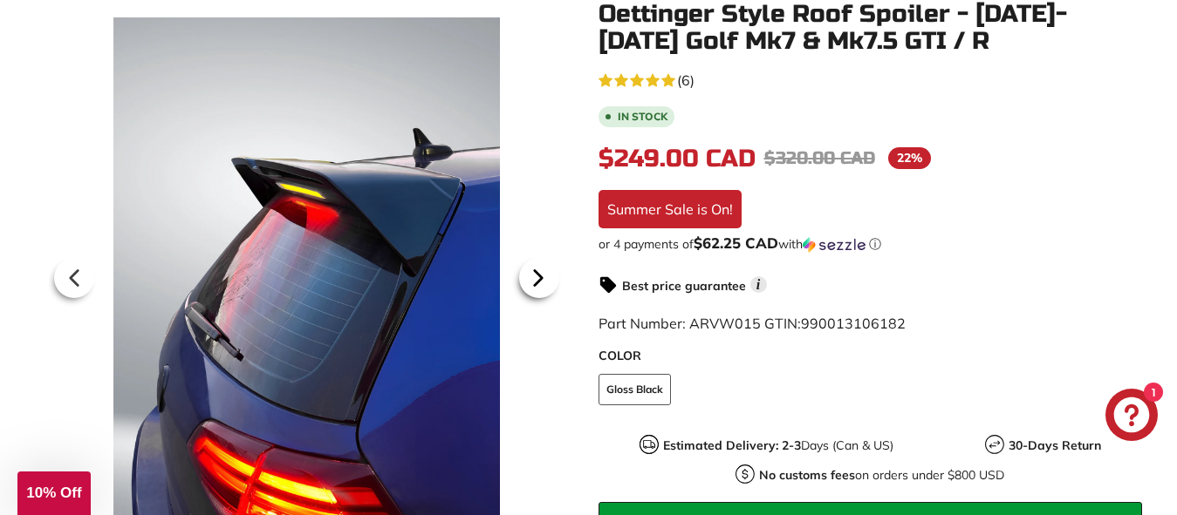
click at [525, 278] on icon at bounding box center [538, 278] width 40 height 40
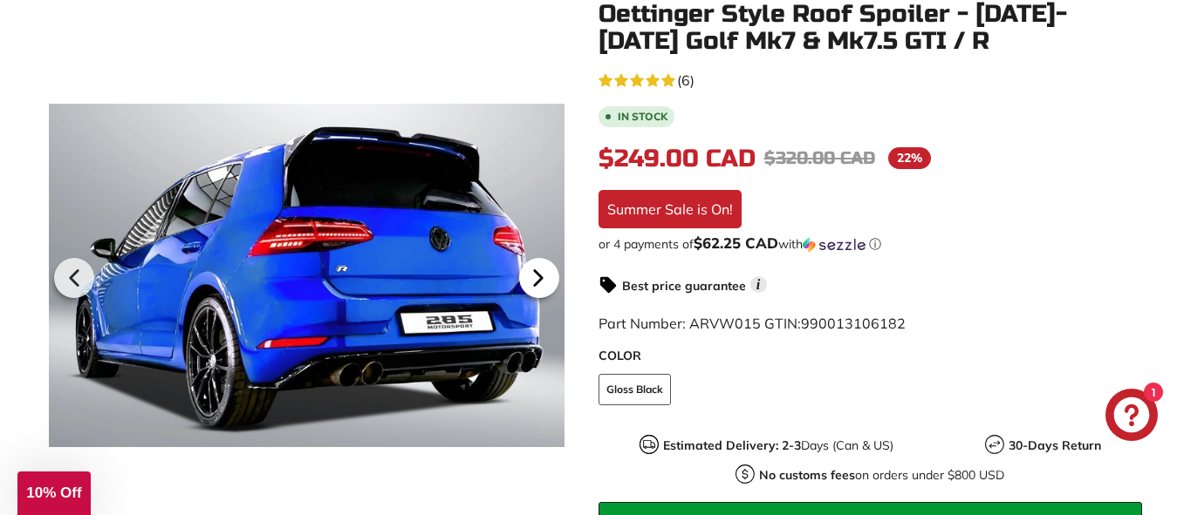
scroll to position [0, 164]
click at [525, 278] on icon at bounding box center [538, 278] width 40 height 40
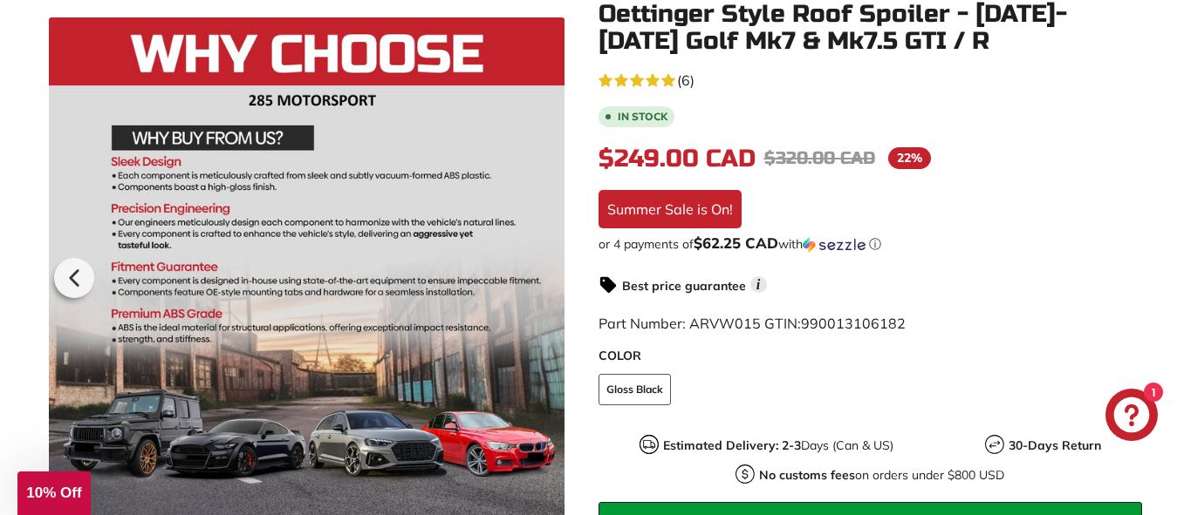
click at [525, 278] on div at bounding box center [306, 274] width 515 height 515
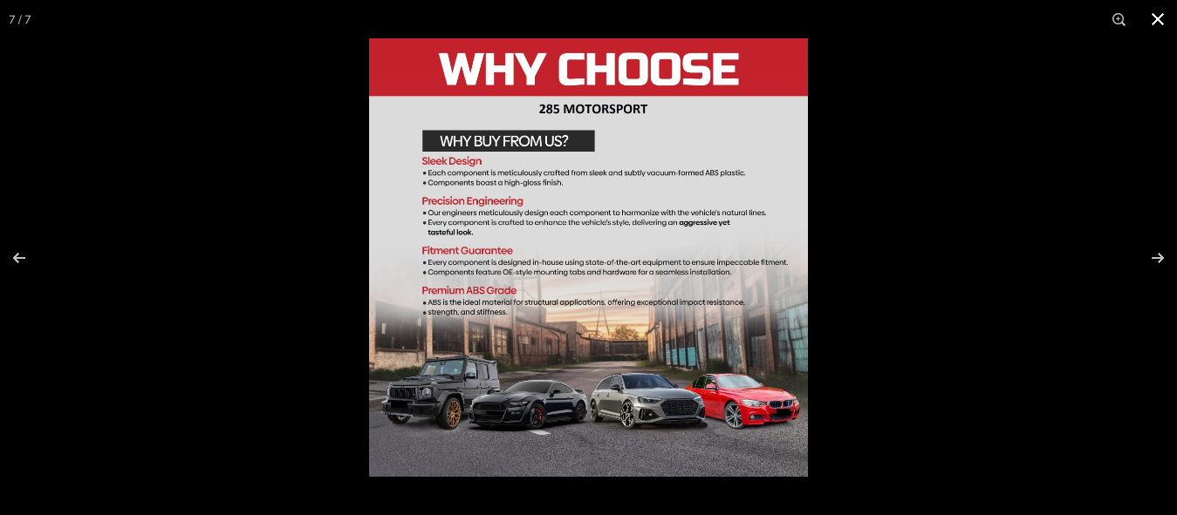
click at [1156, 23] on button at bounding box center [1157, 19] width 38 height 38
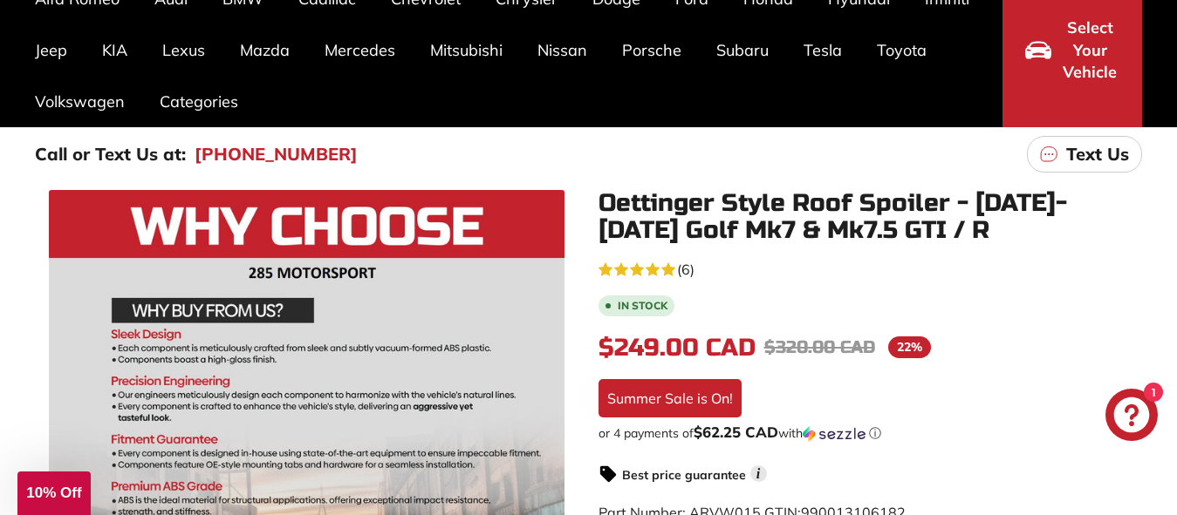
scroll to position [0, 0]
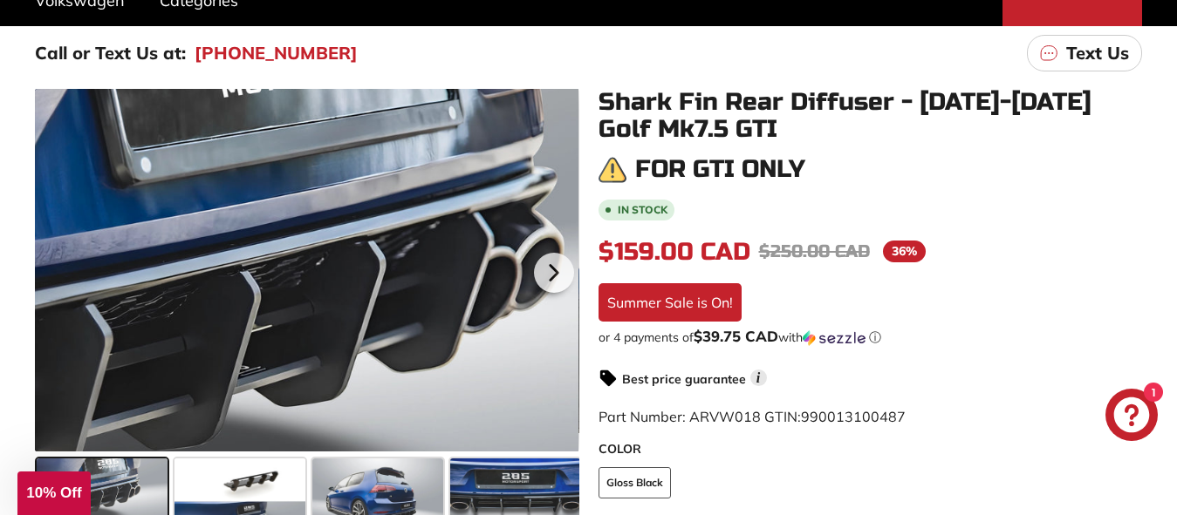
scroll to position [348, 0]
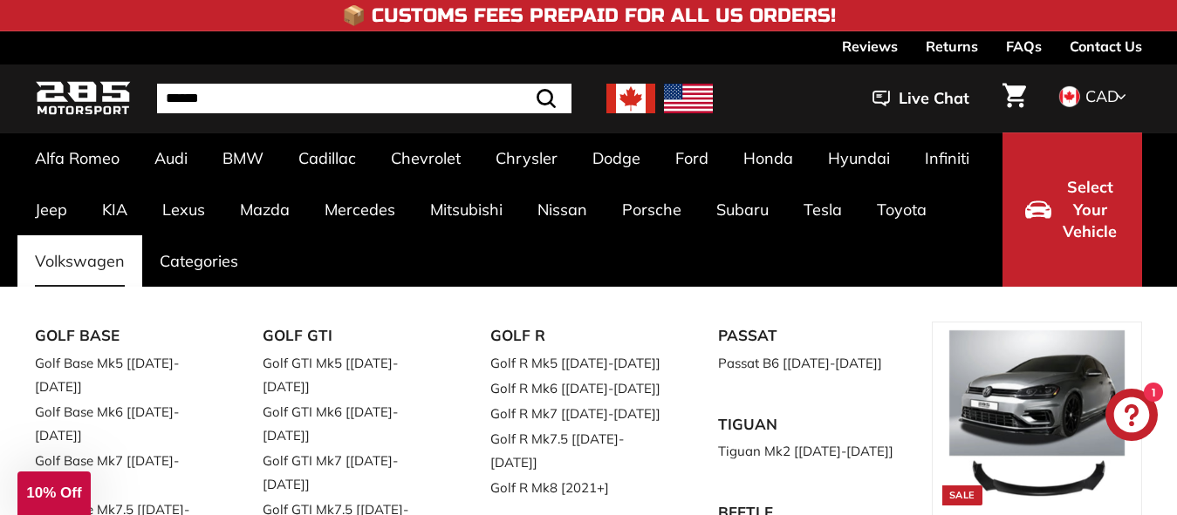
click at [344, 497] on link "Golf GTI Mk7.5 [[DATE]-[DATE]]" at bounding box center [352, 521] width 179 height 49
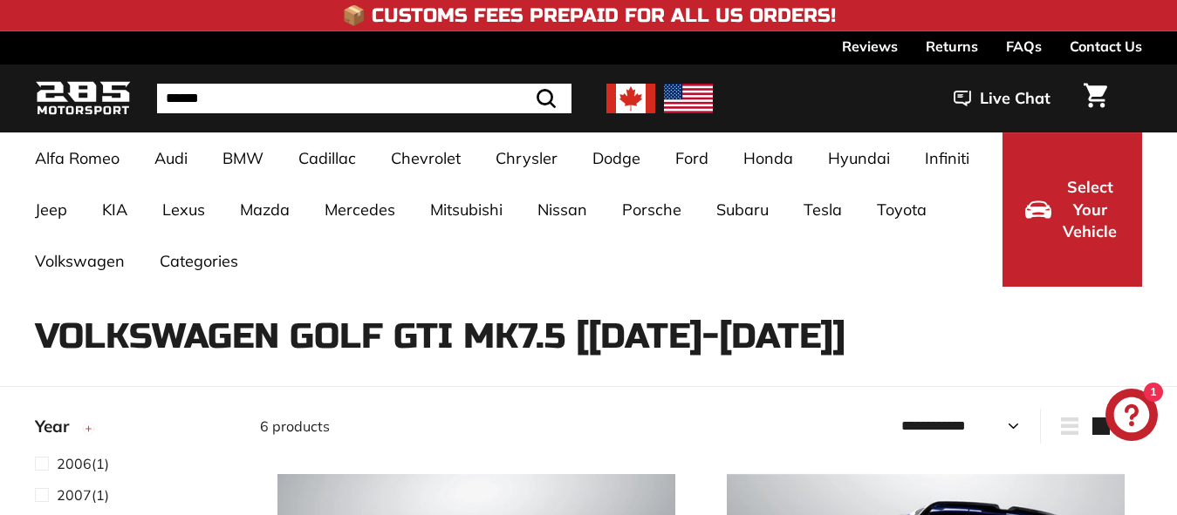
select select "**********"
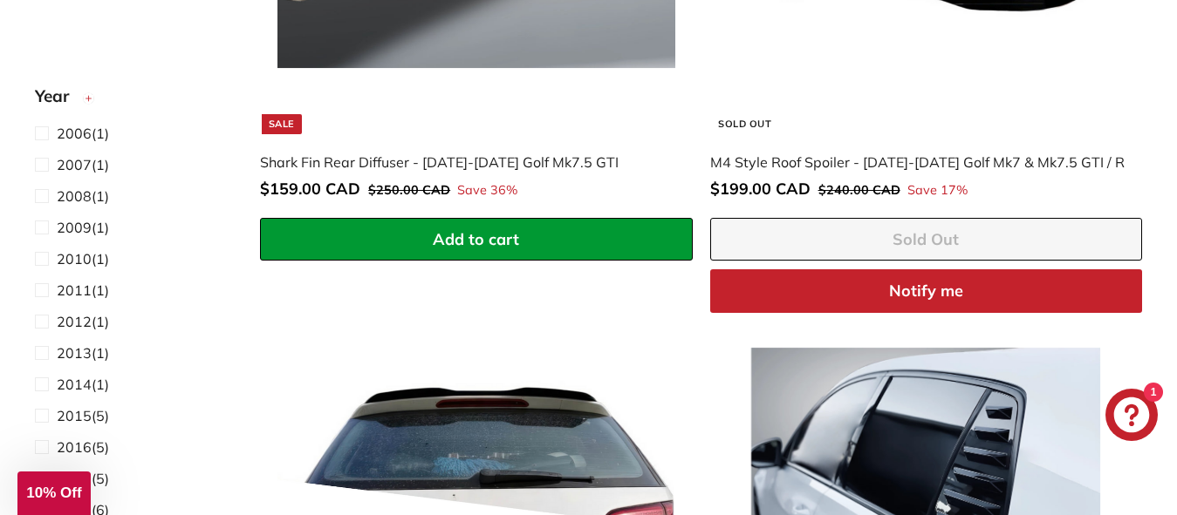
scroll to position [1308, 0]
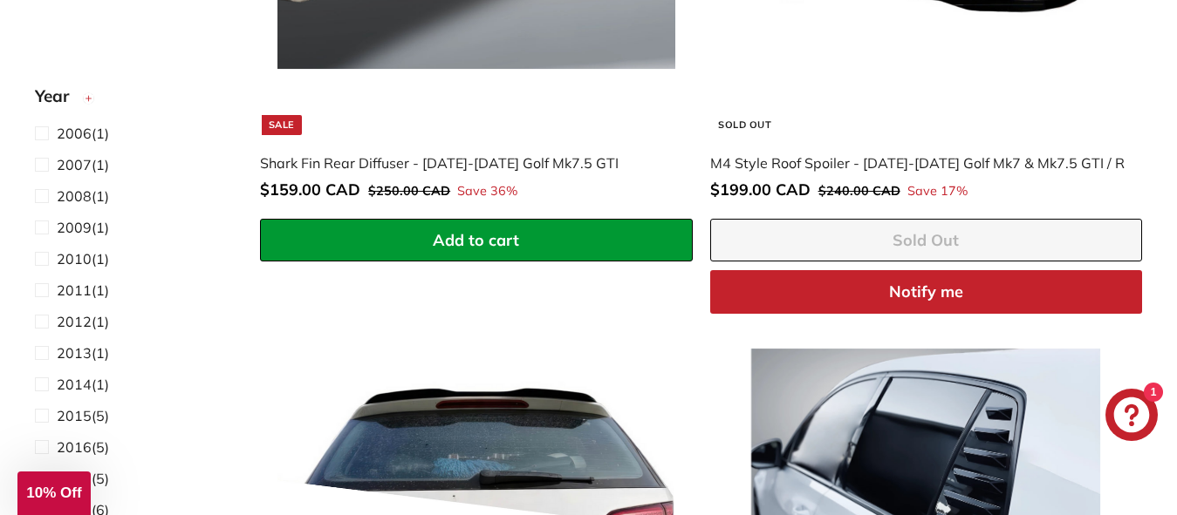
click at [1156, 386] on span "1" at bounding box center [1152, 392] width 19 height 19
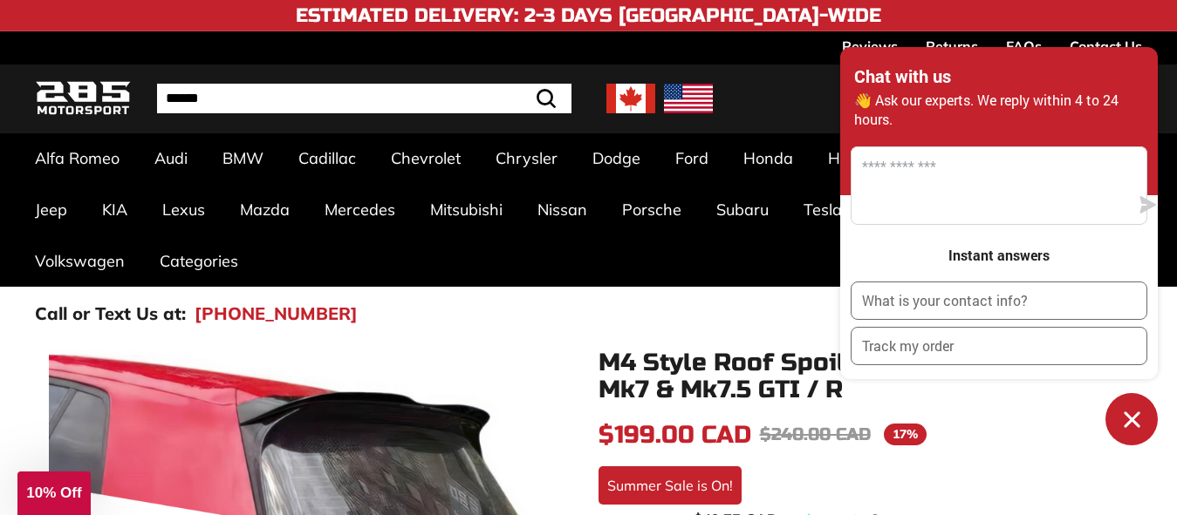
click at [1127, 417] on icon "Chat window" at bounding box center [1131, 420] width 16 height 16
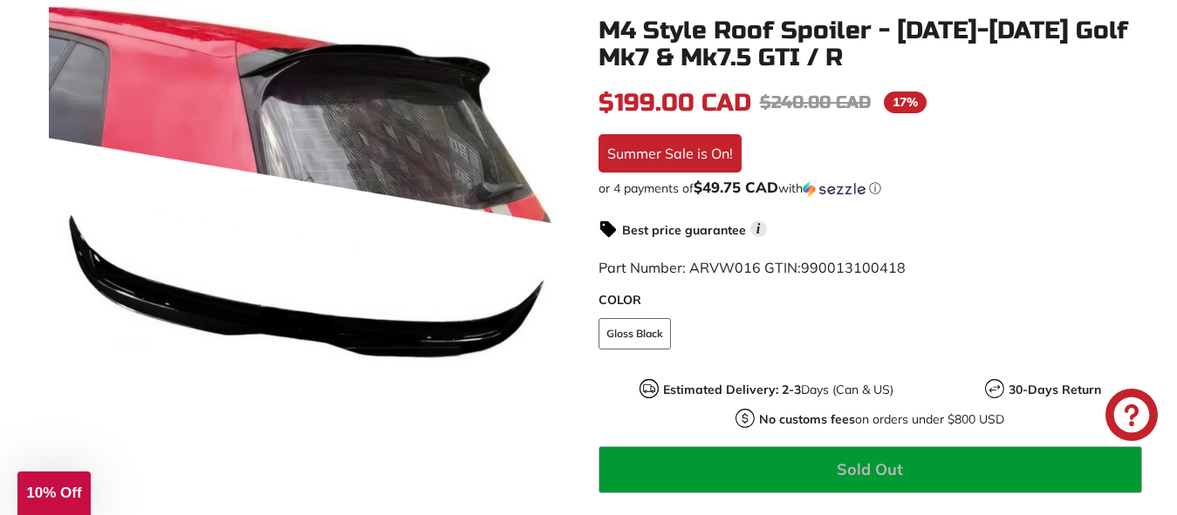
scroll to position [349, 0]
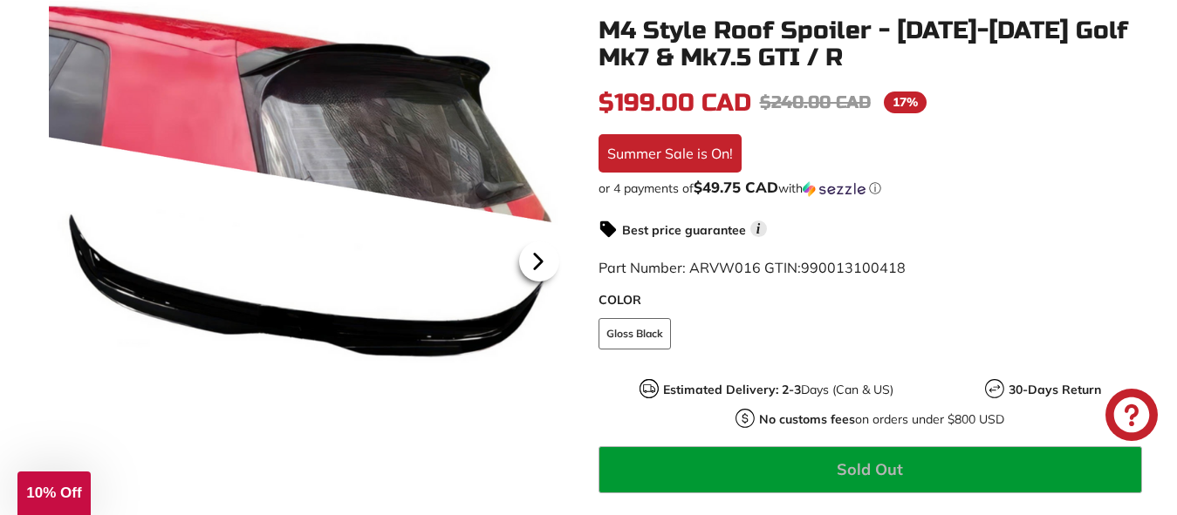
click at [537, 263] on icon at bounding box center [538, 261] width 7 height 15
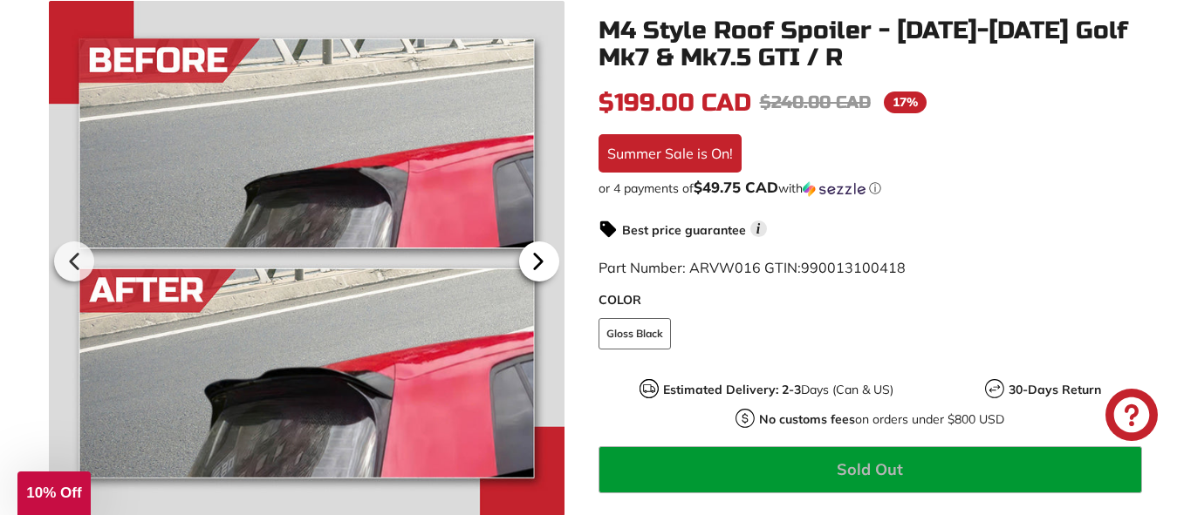
click at [538, 250] on icon at bounding box center [538, 262] width 40 height 40
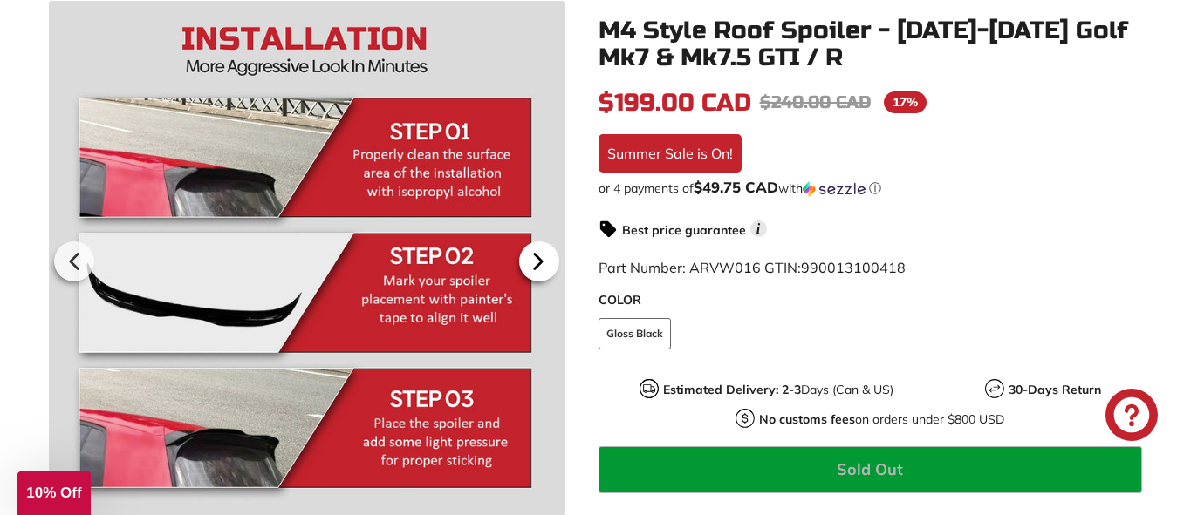
click at [535, 256] on icon at bounding box center [538, 261] width 7 height 15
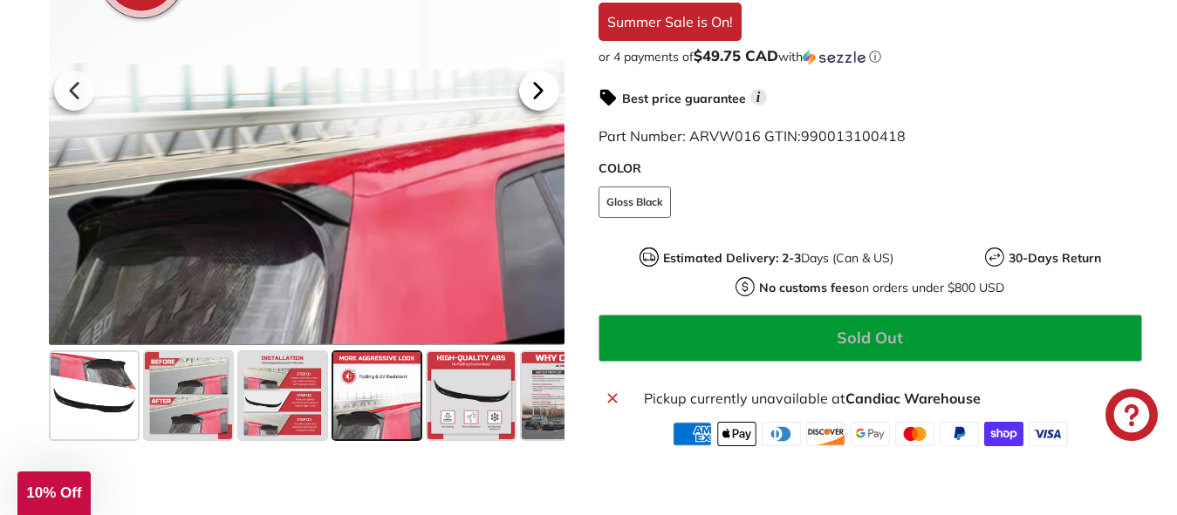
scroll to position [523, 0]
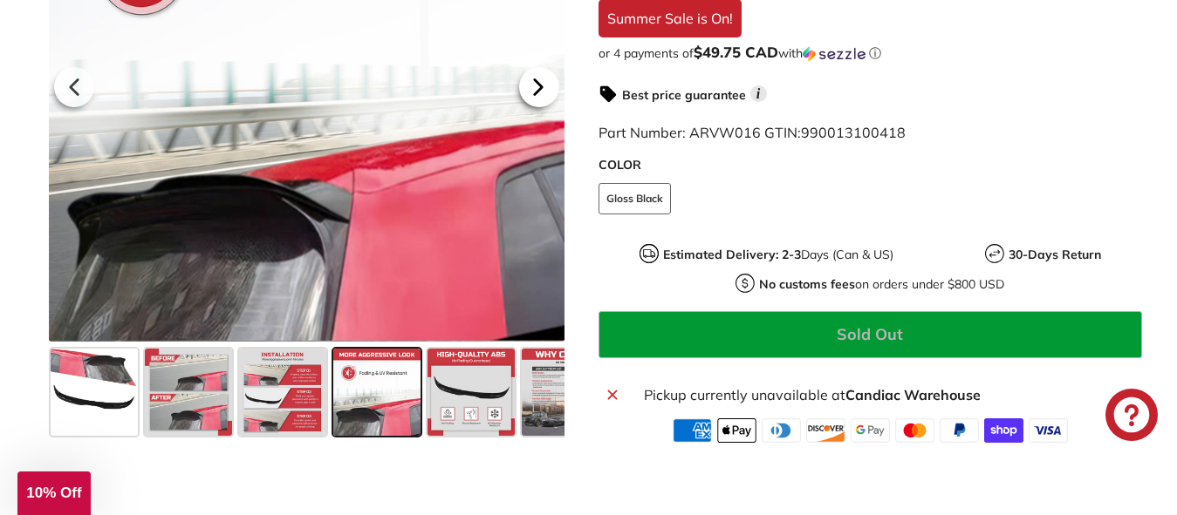
click at [542, 79] on icon at bounding box center [538, 87] width 40 height 40
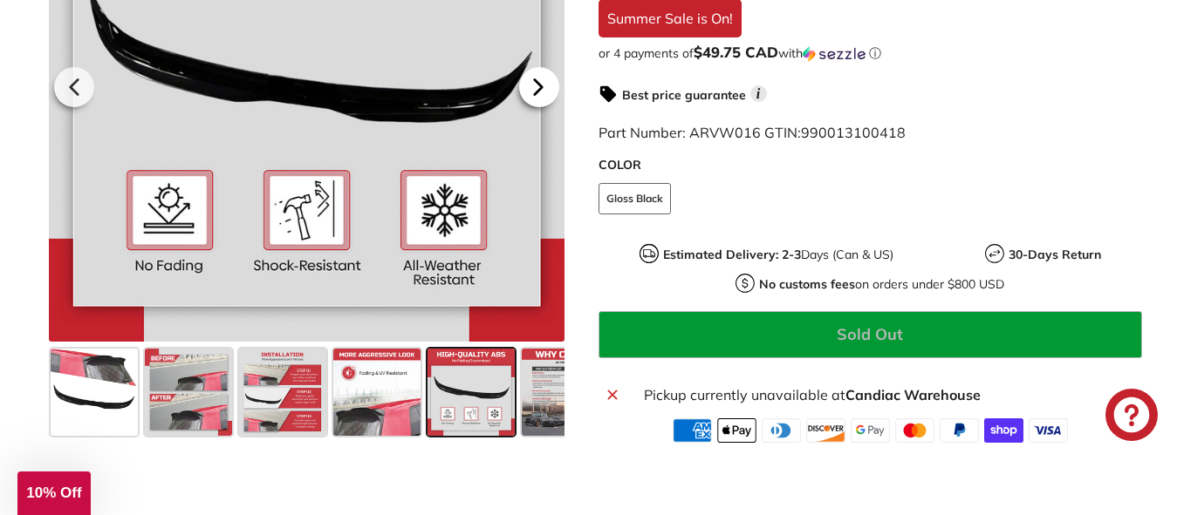
click at [540, 80] on icon at bounding box center [538, 87] width 40 height 40
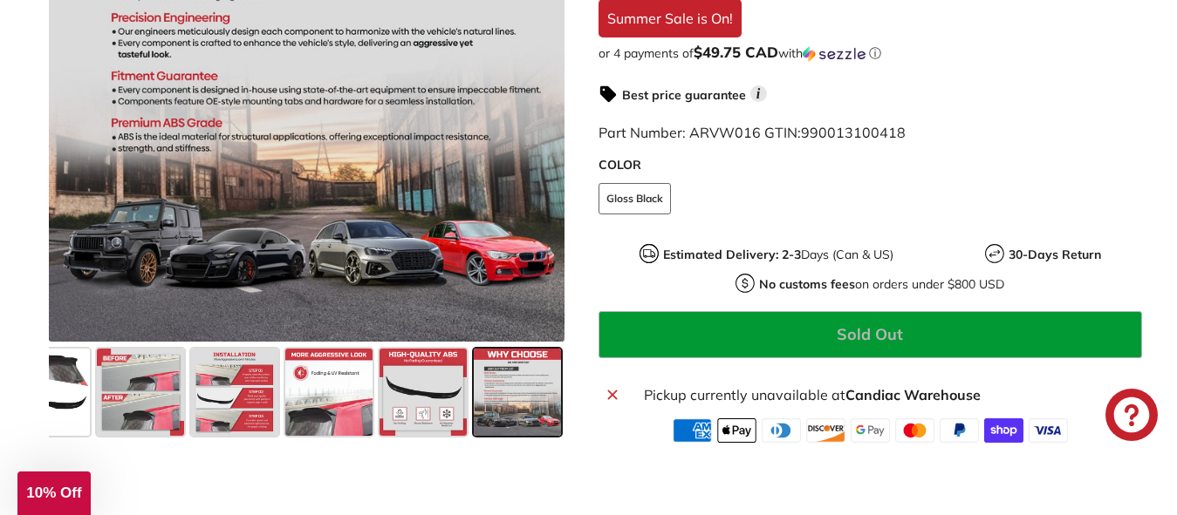
click at [926, 392] on strong "Candiac Warehouse" at bounding box center [912, 394] width 135 height 17
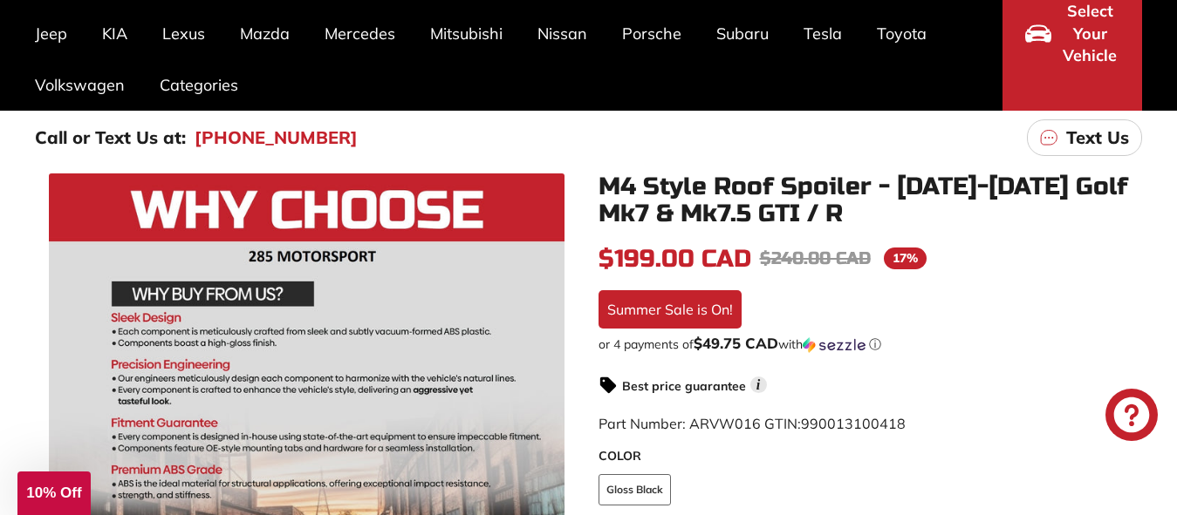
scroll to position [0, 0]
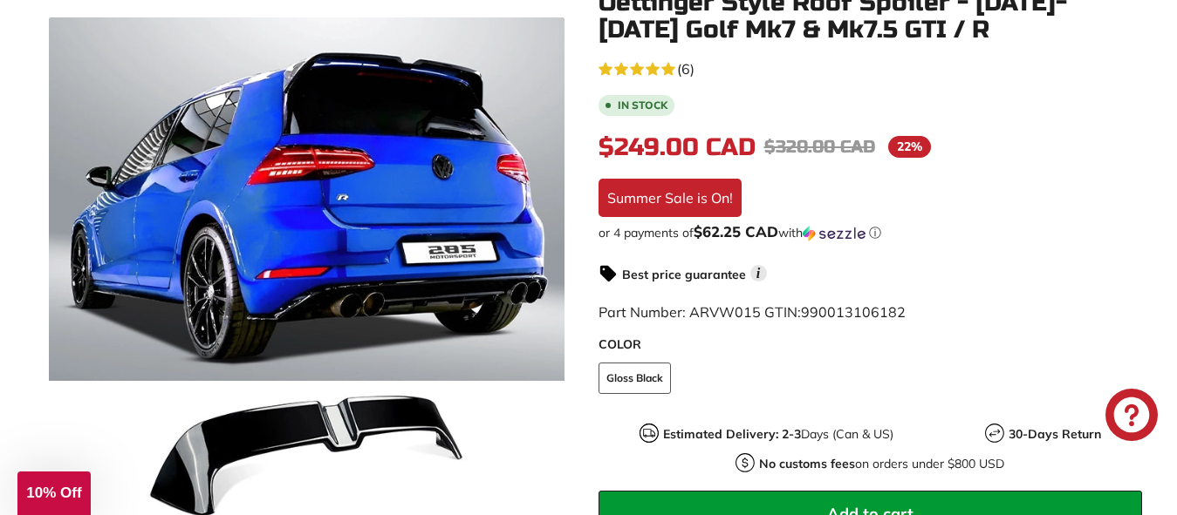
scroll to position [436, 0]
